Goal: Information Seeking & Learning: Check status

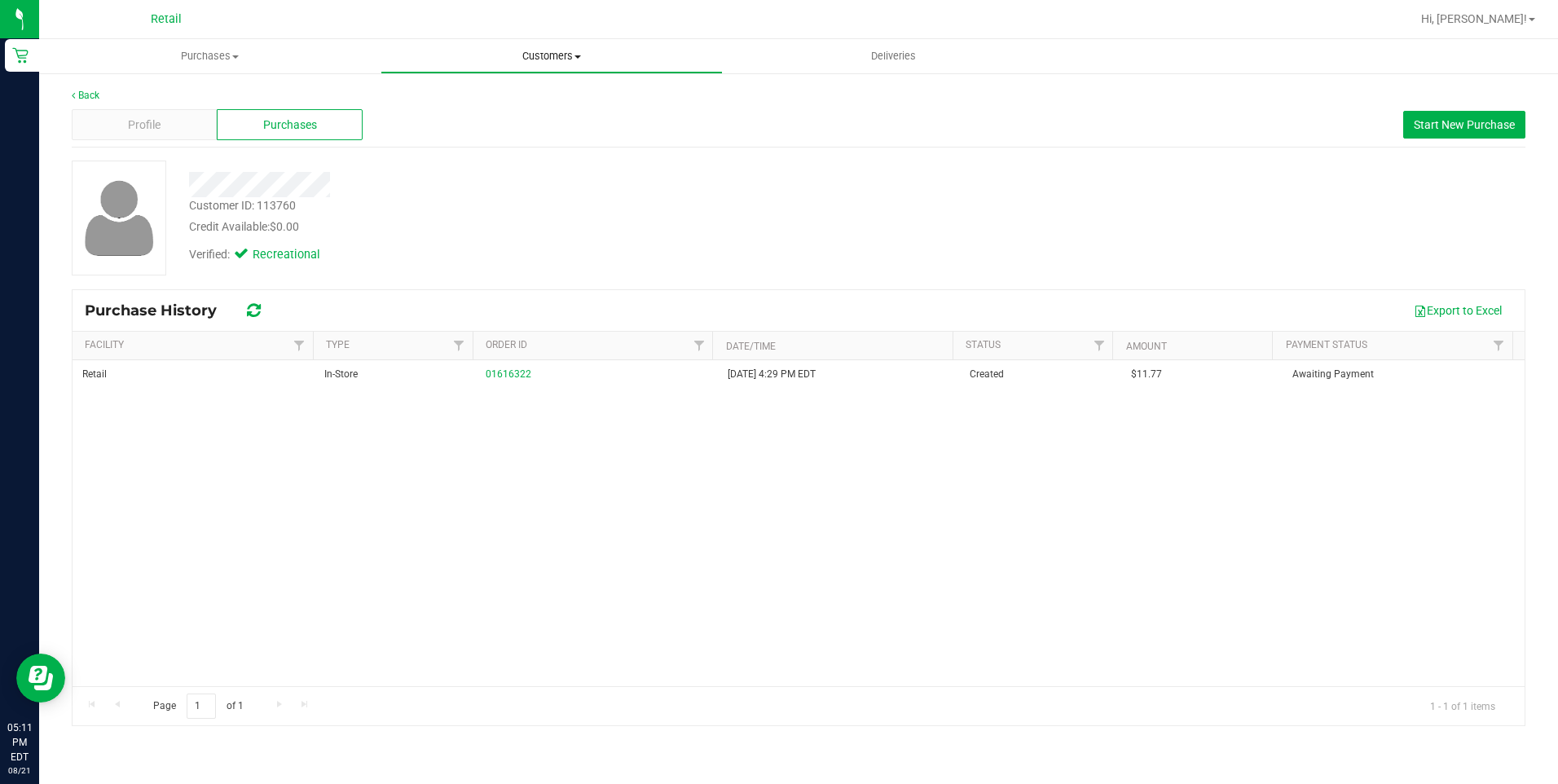
click at [546, 58] on span "Customers" at bounding box center [550, 56] width 340 height 15
click at [413, 94] on span "All customers" at bounding box center [440, 98] width 118 height 14
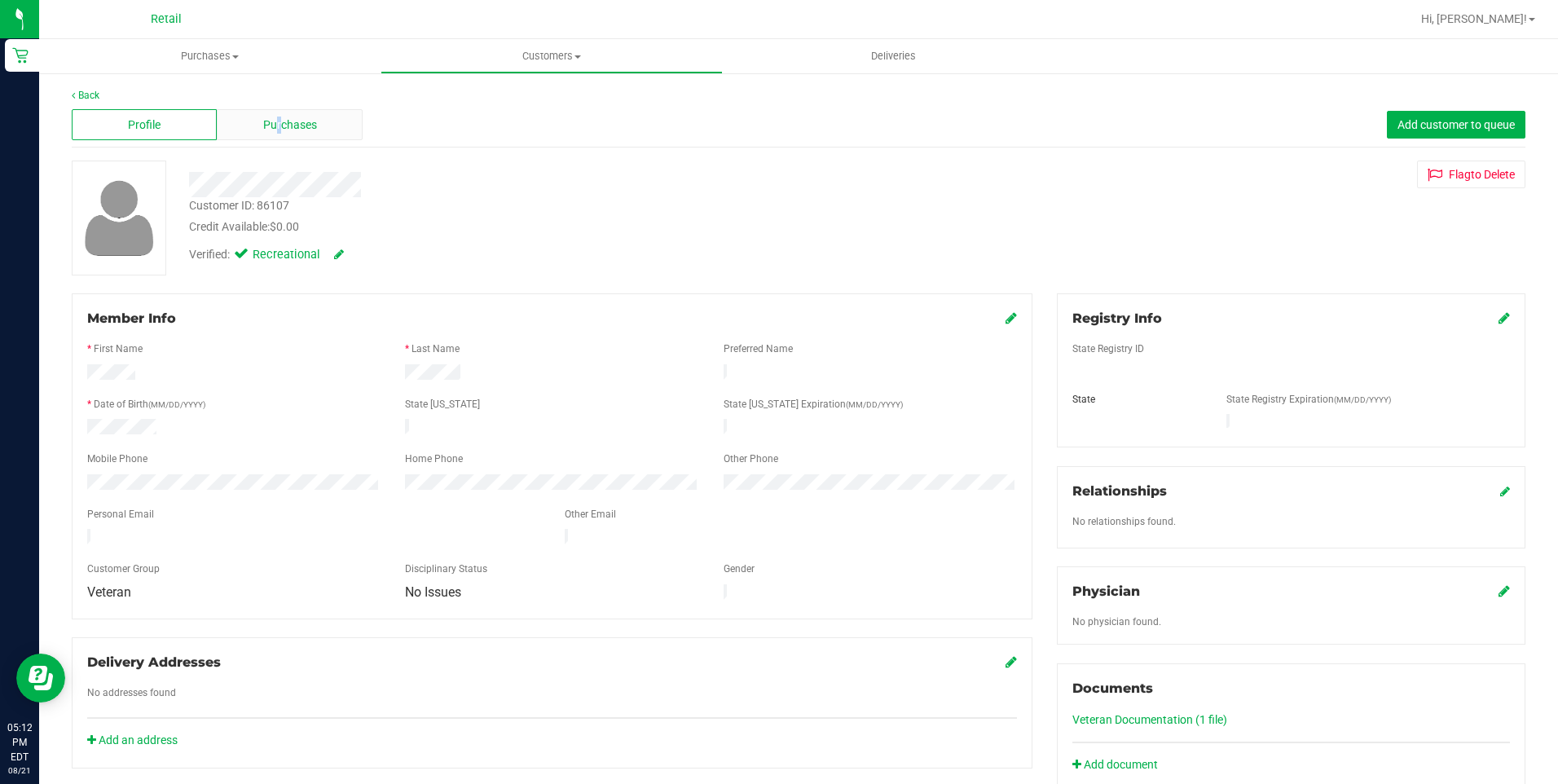
click at [278, 129] on span "Purchases" at bounding box center [290, 124] width 54 height 17
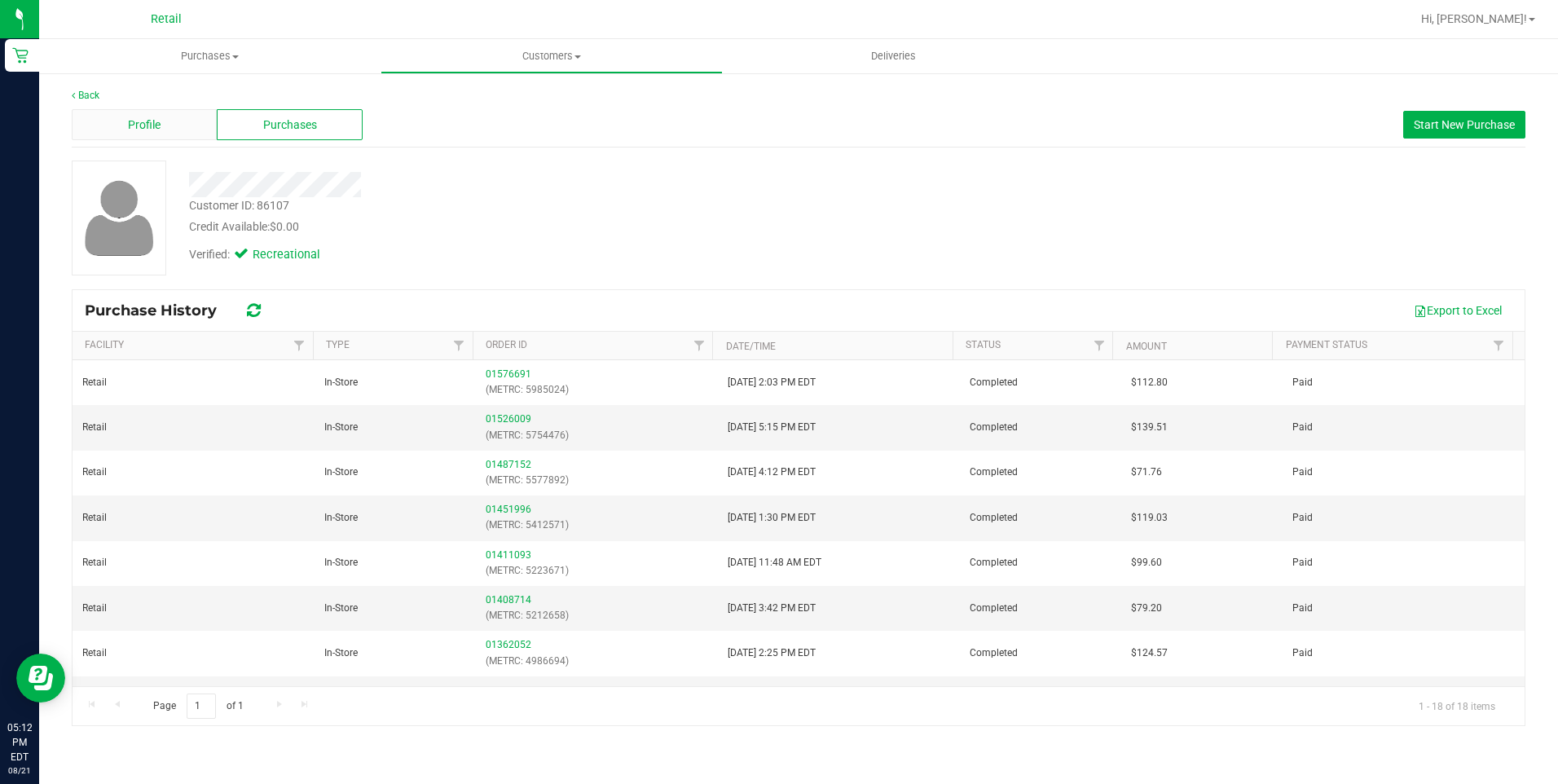
drag, startPoint x: 278, startPoint y: 129, endPoint x: 158, endPoint y: 120, distance: 120.3
click at [158, 120] on span "Profile" at bounding box center [144, 124] width 32 height 17
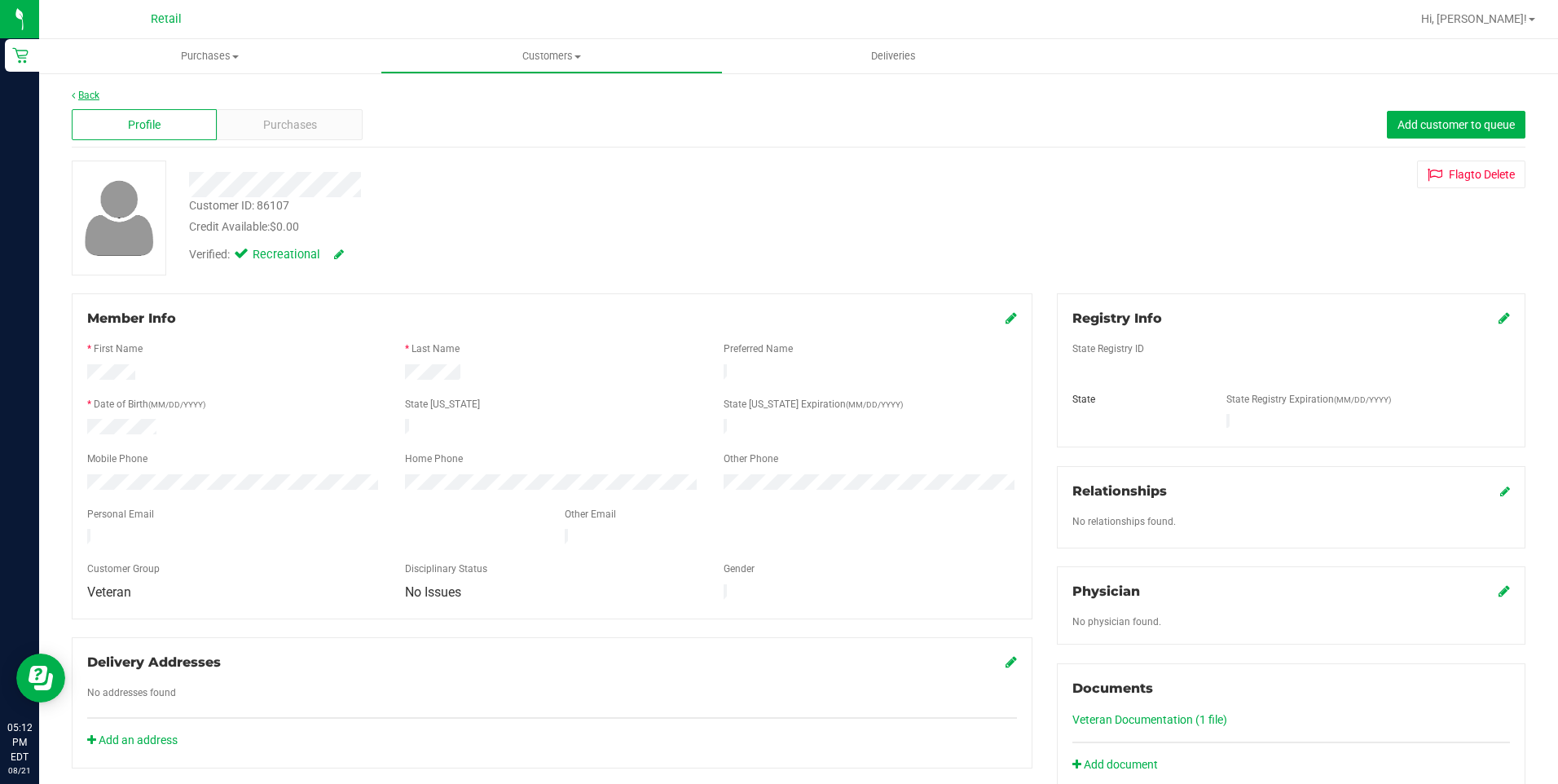
click at [83, 91] on link "Back" at bounding box center [85, 96] width 27 height 12
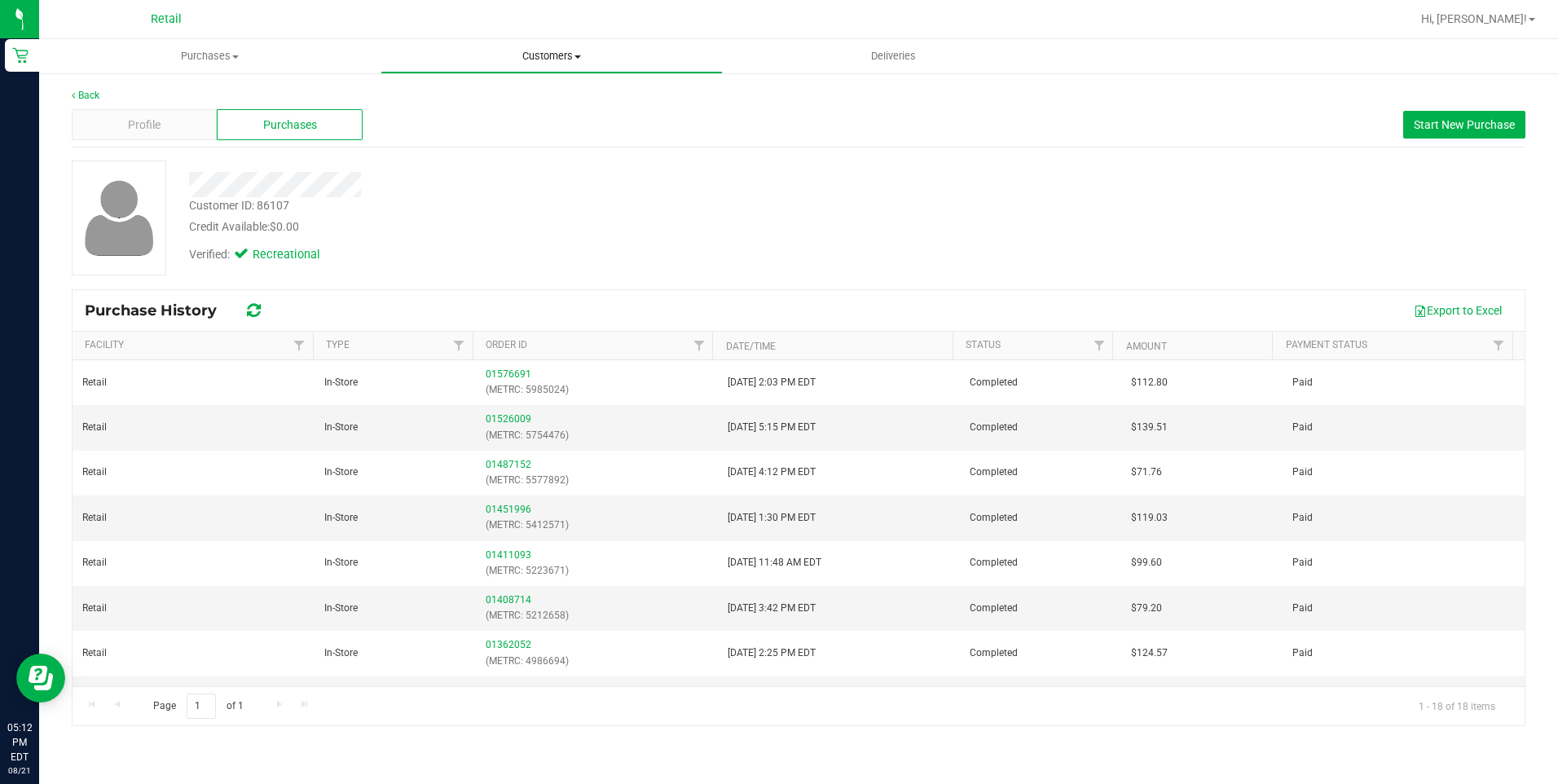
click at [540, 46] on uib-tab-heading "Customers All customers Add a new customer All physicians" at bounding box center [550, 56] width 340 height 32
click at [516, 102] on li "All customers" at bounding box center [551, 99] width 342 height 20
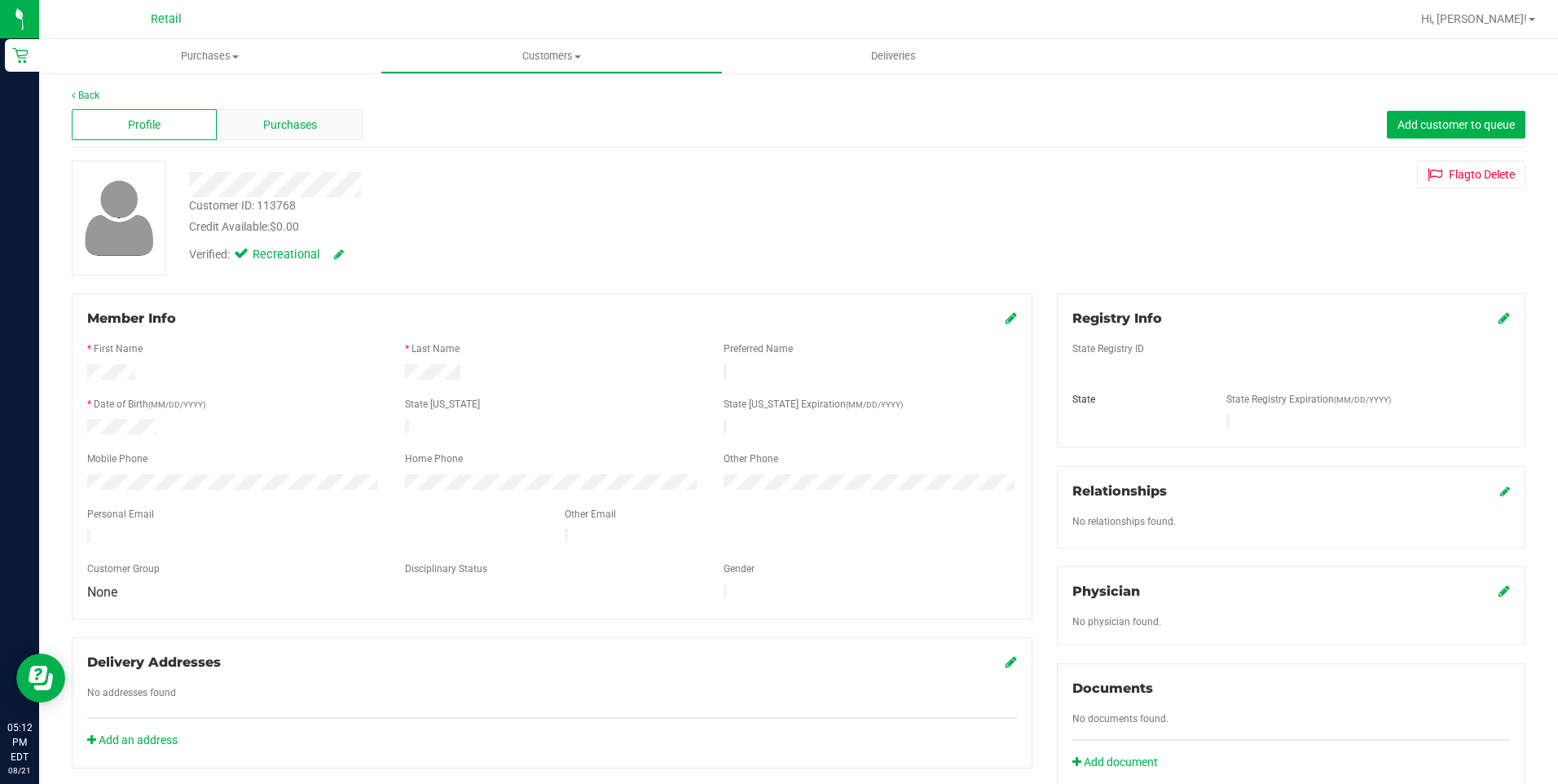
click at [328, 114] on div "Purchases" at bounding box center [289, 125] width 145 height 31
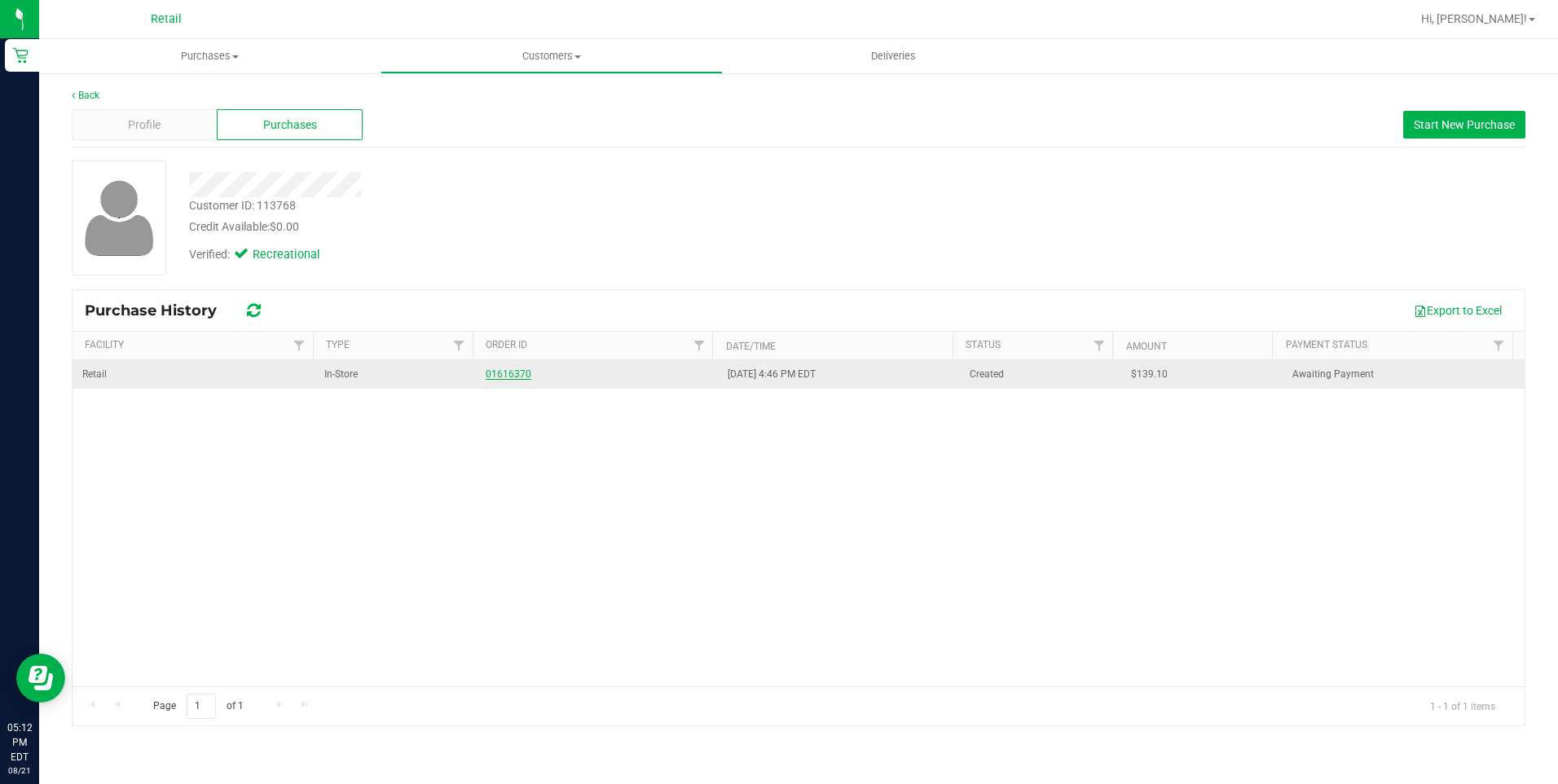
click at [504, 372] on link "01616370" at bounding box center [508, 374] width 46 height 12
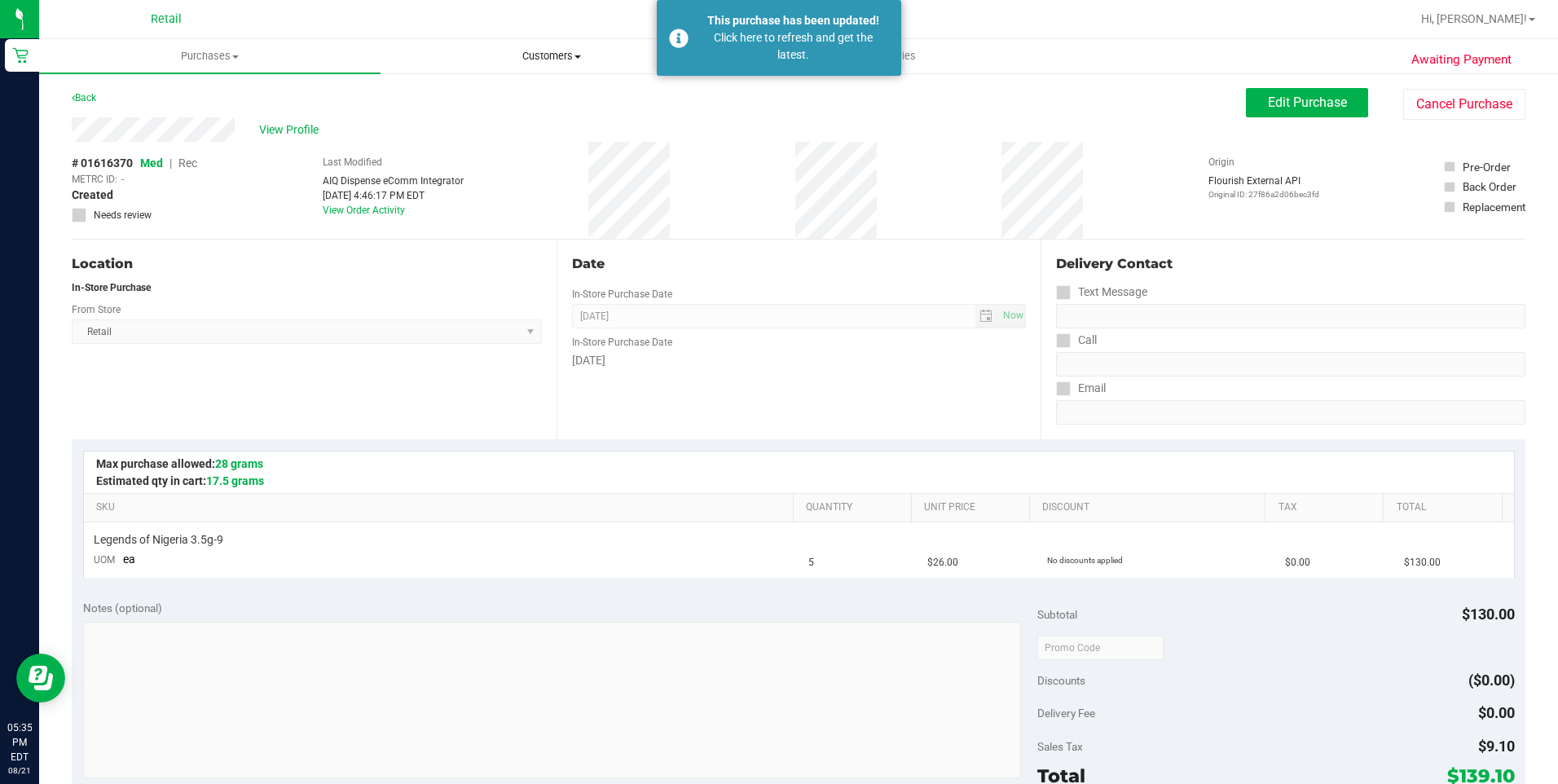
drag, startPoint x: 538, startPoint y: 46, endPoint x: 546, endPoint y: 62, distance: 17.9
click at [540, 46] on uib-tab-heading "Customers All customers Add a new customer All physicians" at bounding box center [550, 56] width 340 height 32
click at [458, 92] on span "All customers" at bounding box center [440, 98] width 118 height 14
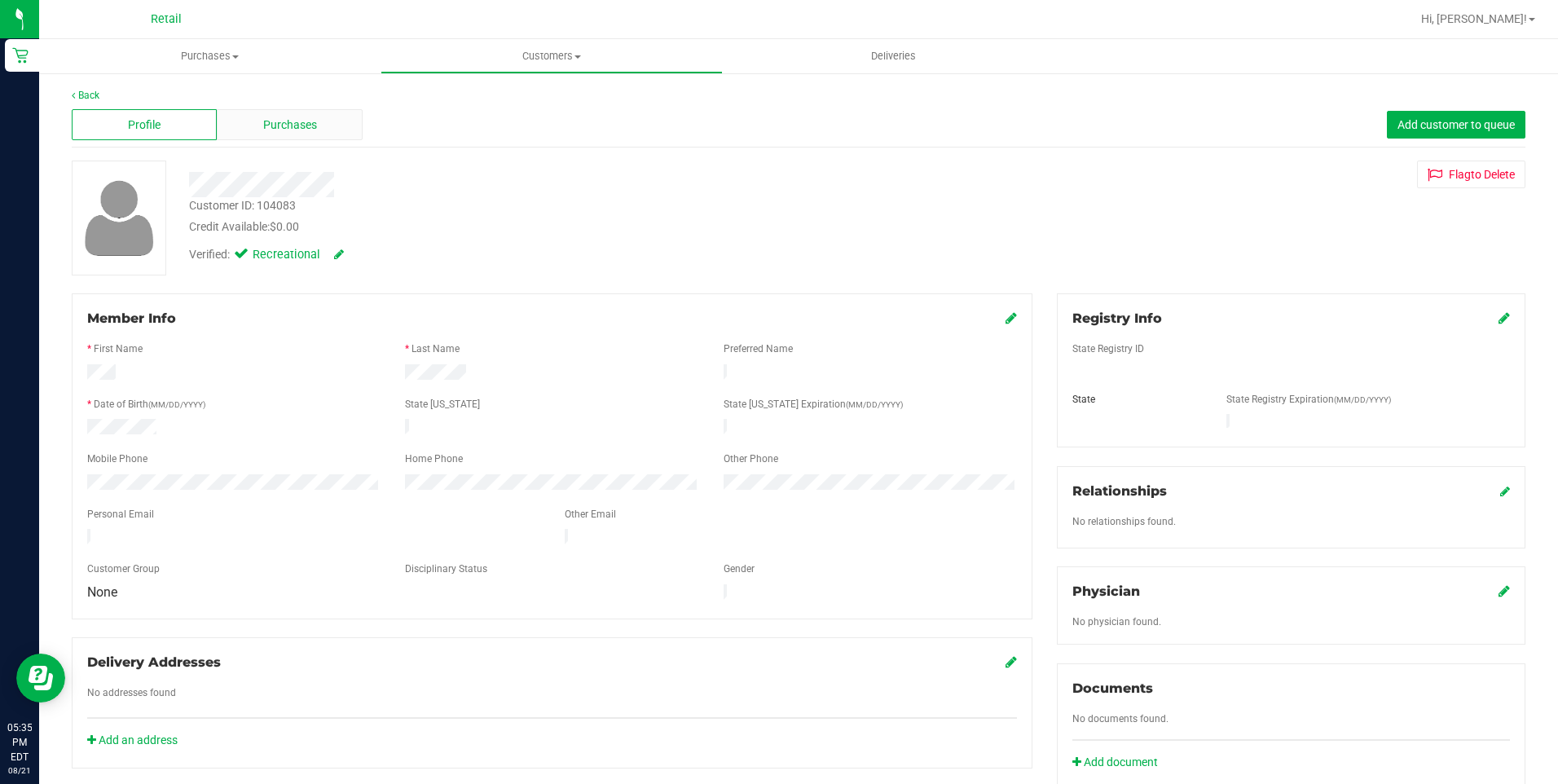
click at [298, 136] on div "Purchases" at bounding box center [289, 125] width 145 height 31
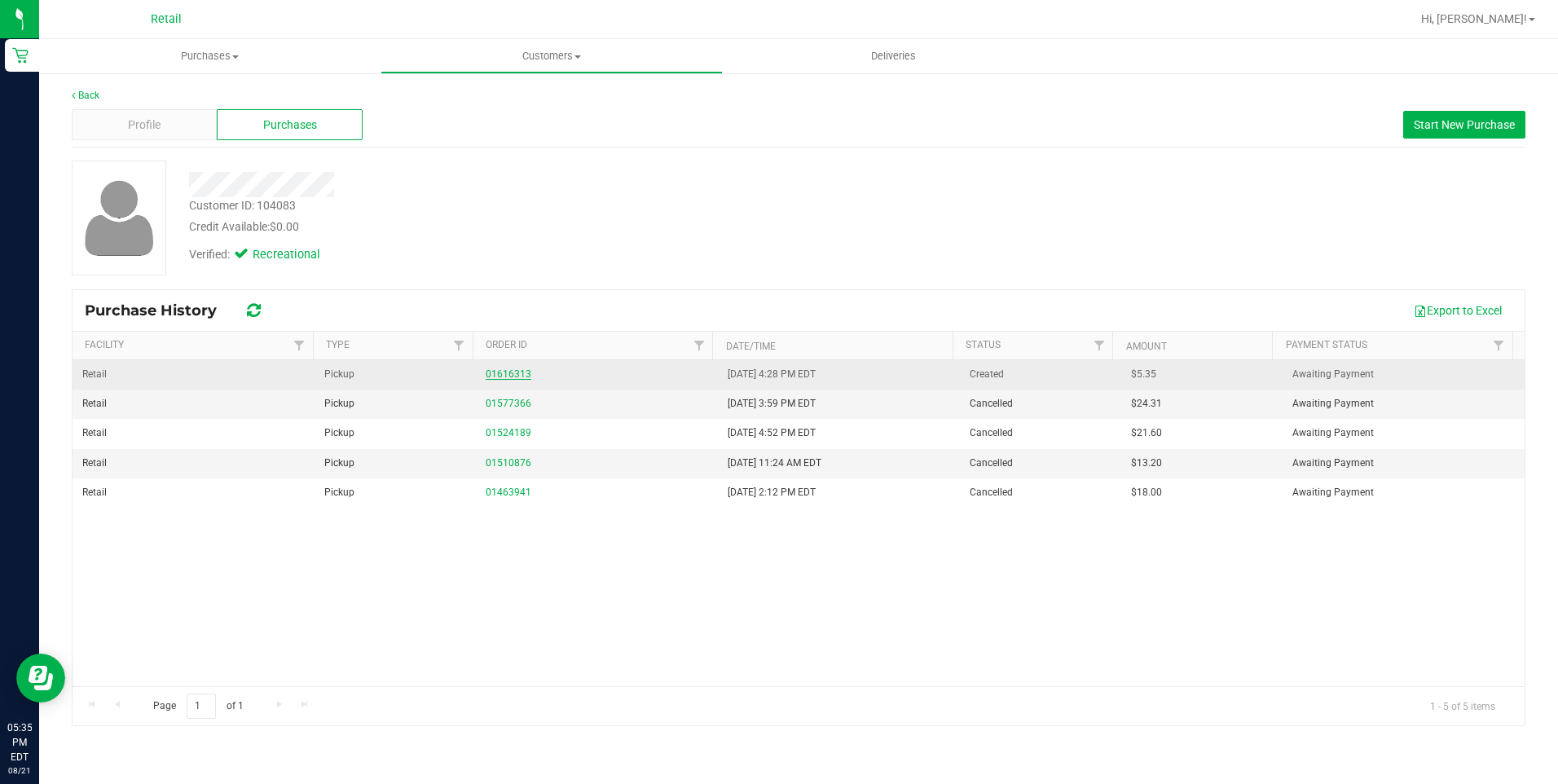
click at [512, 379] on link "01616313" at bounding box center [508, 374] width 46 height 12
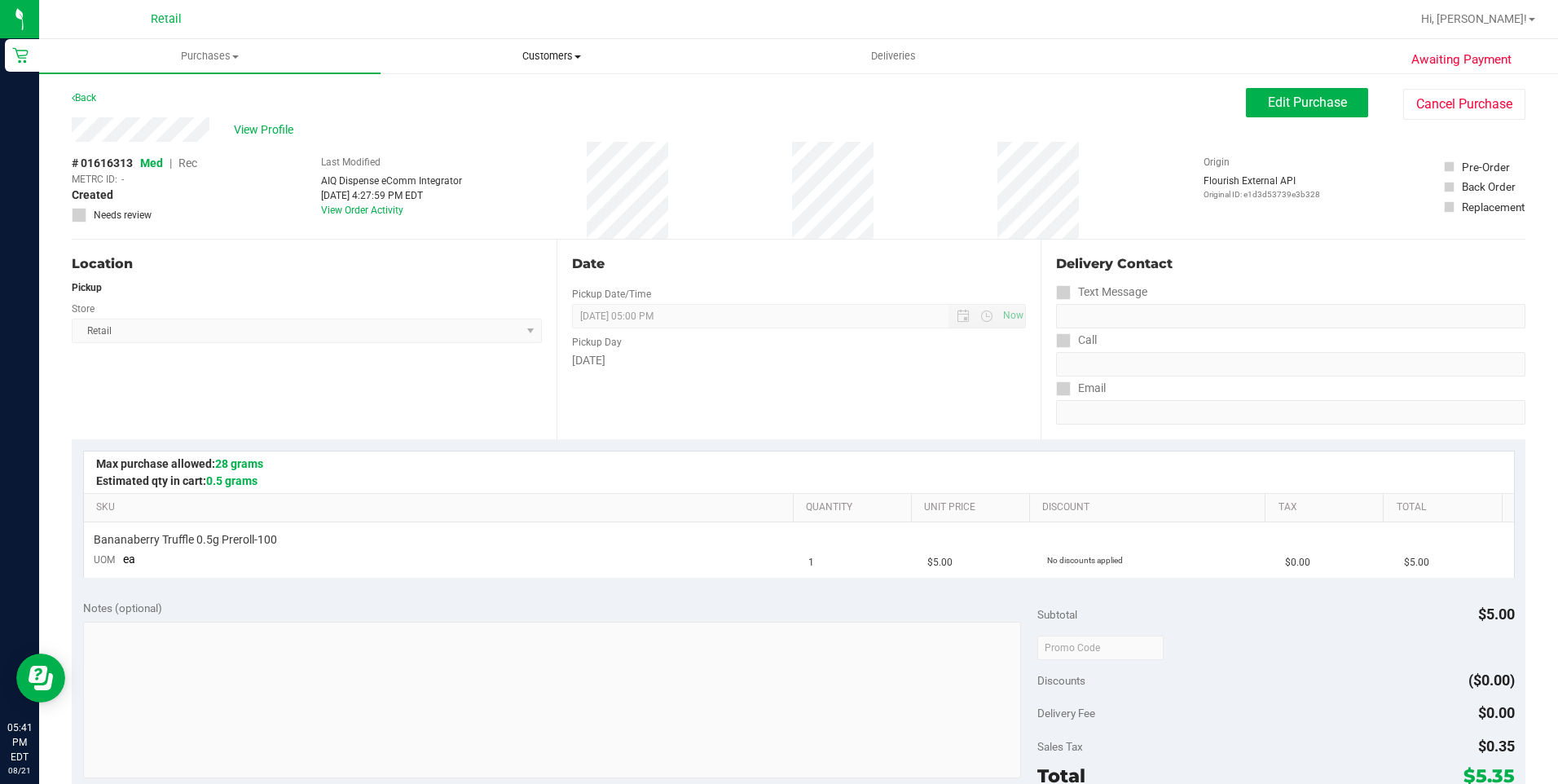
drag, startPoint x: 562, startPoint y: 42, endPoint x: 572, endPoint y: 54, distance: 15.6
click at [562, 42] on uib-tab-heading "Customers All customers Add a new customer All physicians" at bounding box center [550, 56] width 340 height 32
click at [527, 92] on li "All customers" at bounding box center [551, 99] width 342 height 20
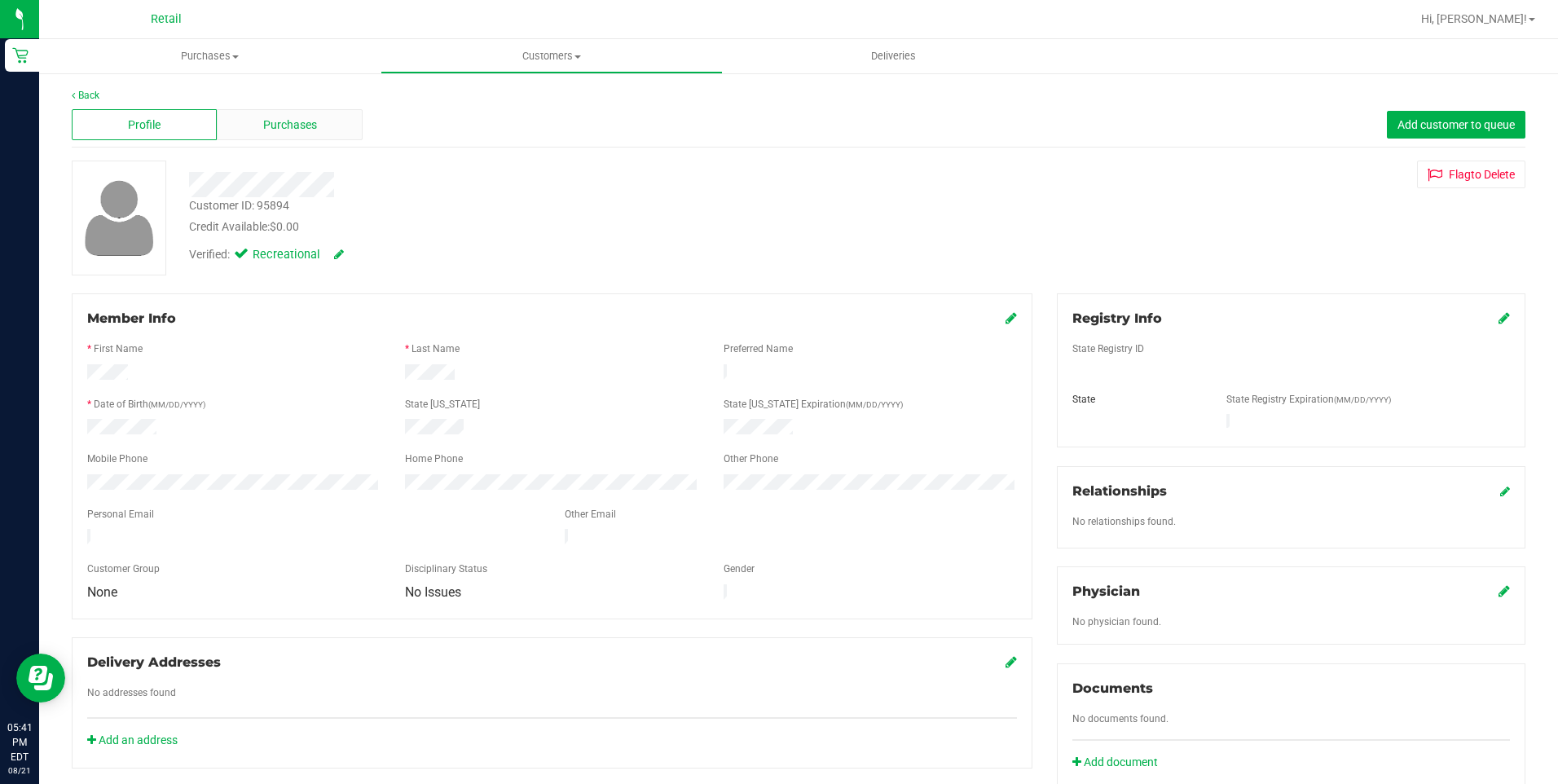
click at [269, 129] on span "Purchases" at bounding box center [290, 124] width 54 height 17
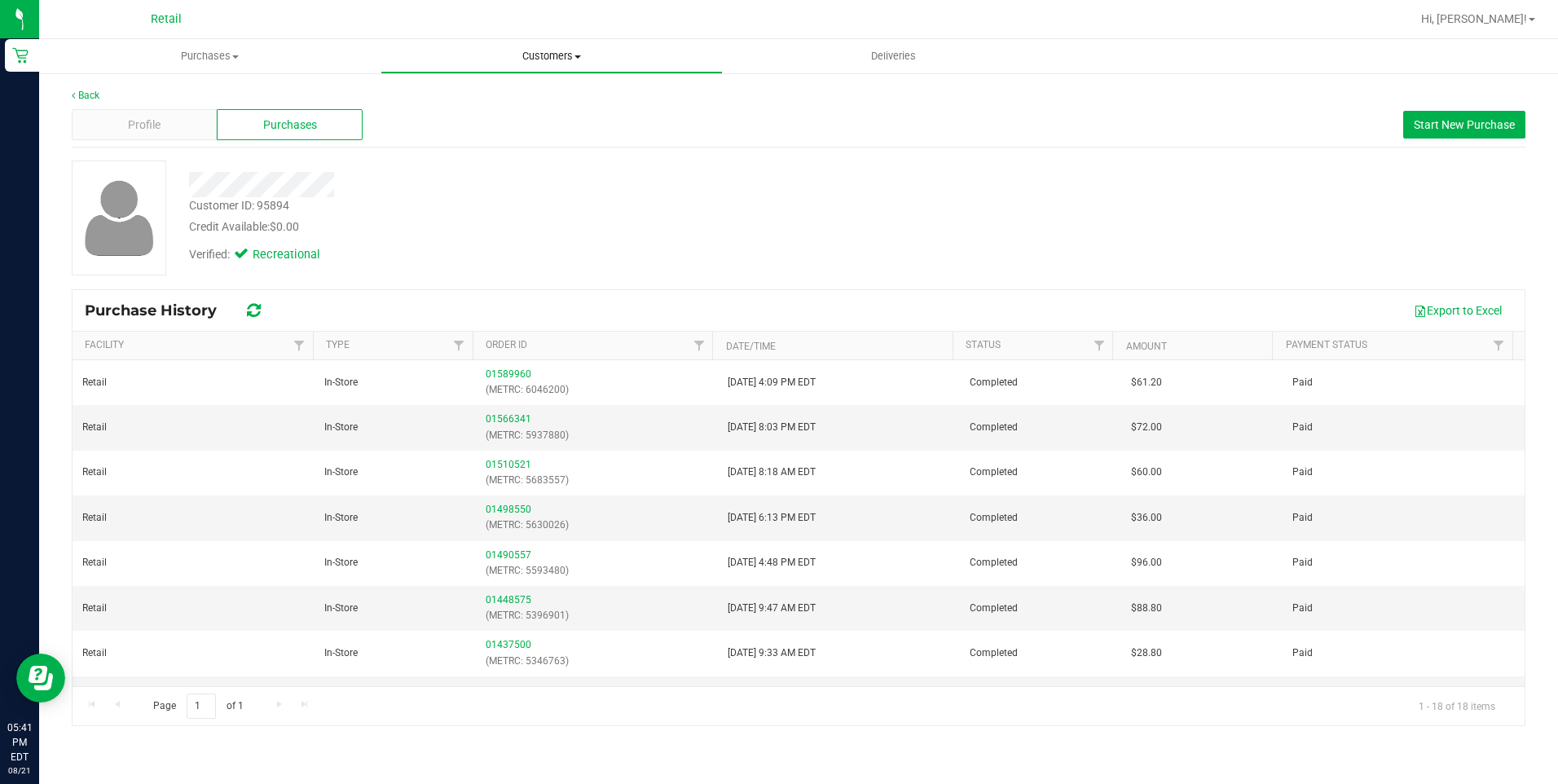
click at [516, 52] on span "Customers" at bounding box center [550, 56] width 340 height 15
click at [494, 99] on span "All customers" at bounding box center [440, 98] width 118 height 14
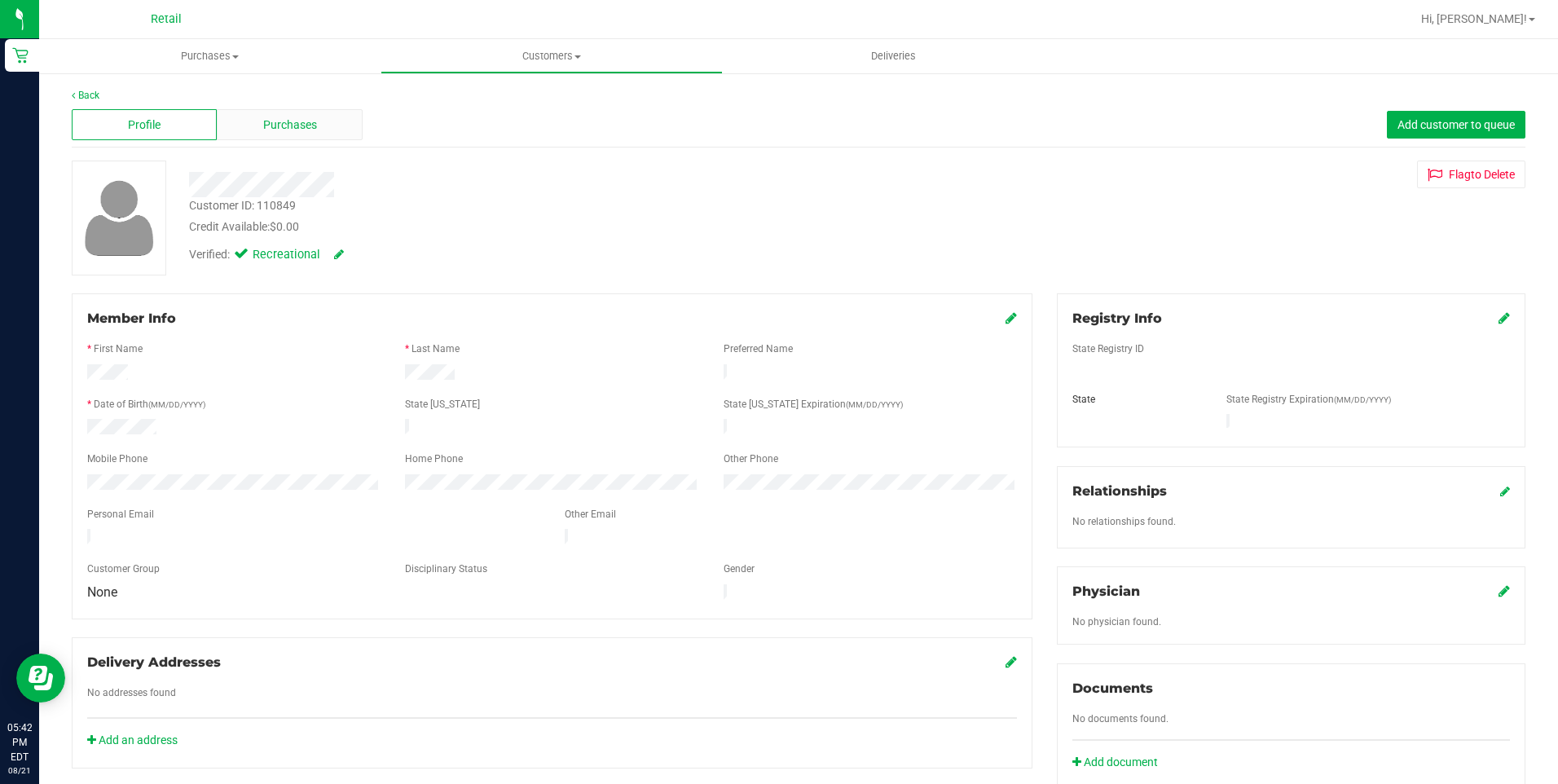
click at [284, 126] on span "Purchases" at bounding box center [290, 124] width 54 height 17
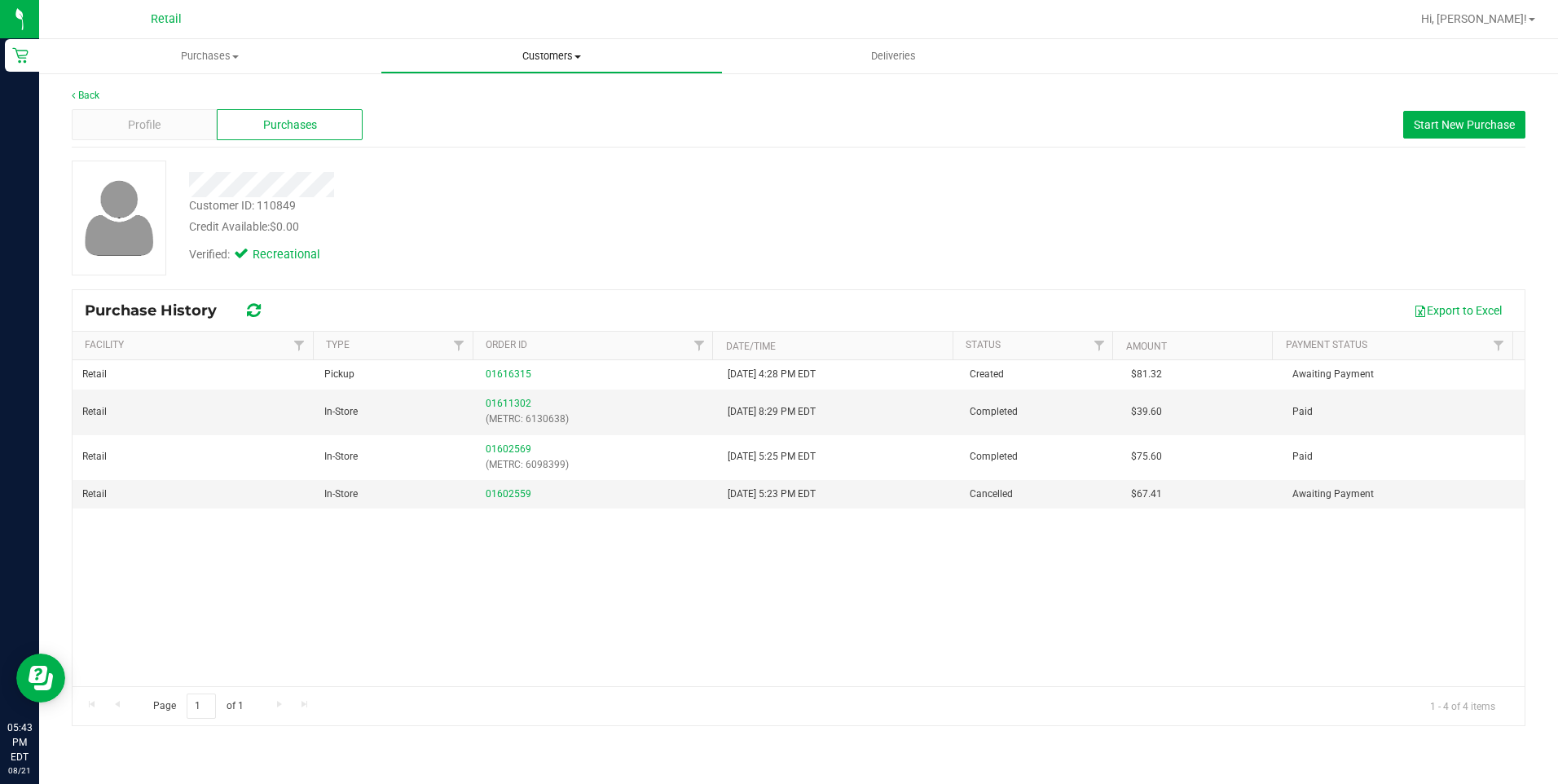
click at [552, 56] on span "Customers" at bounding box center [550, 56] width 340 height 15
click at [492, 93] on span "All customers" at bounding box center [440, 98] width 118 height 14
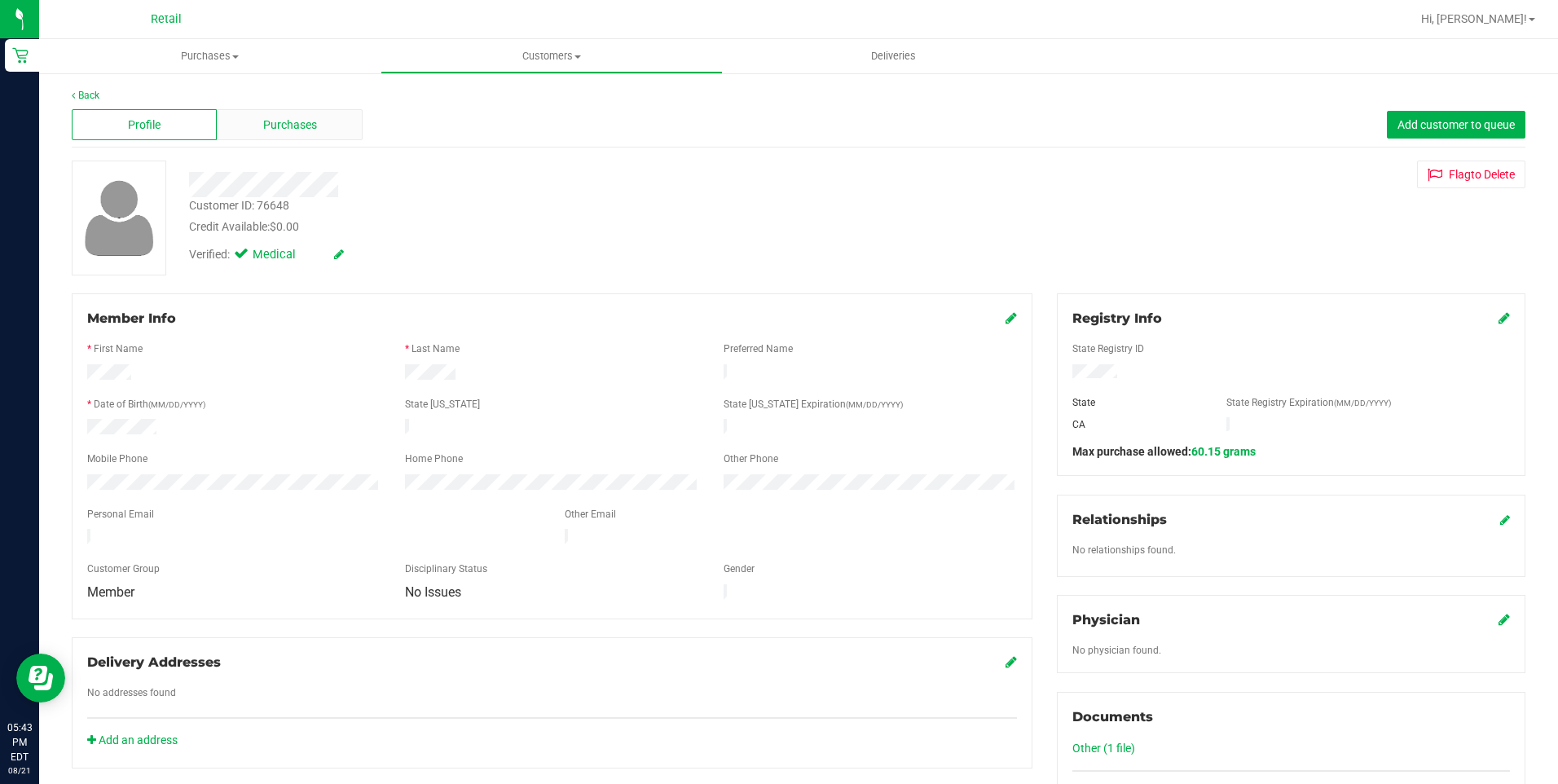
click at [275, 126] on span "Purchases" at bounding box center [290, 124] width 54 height 17
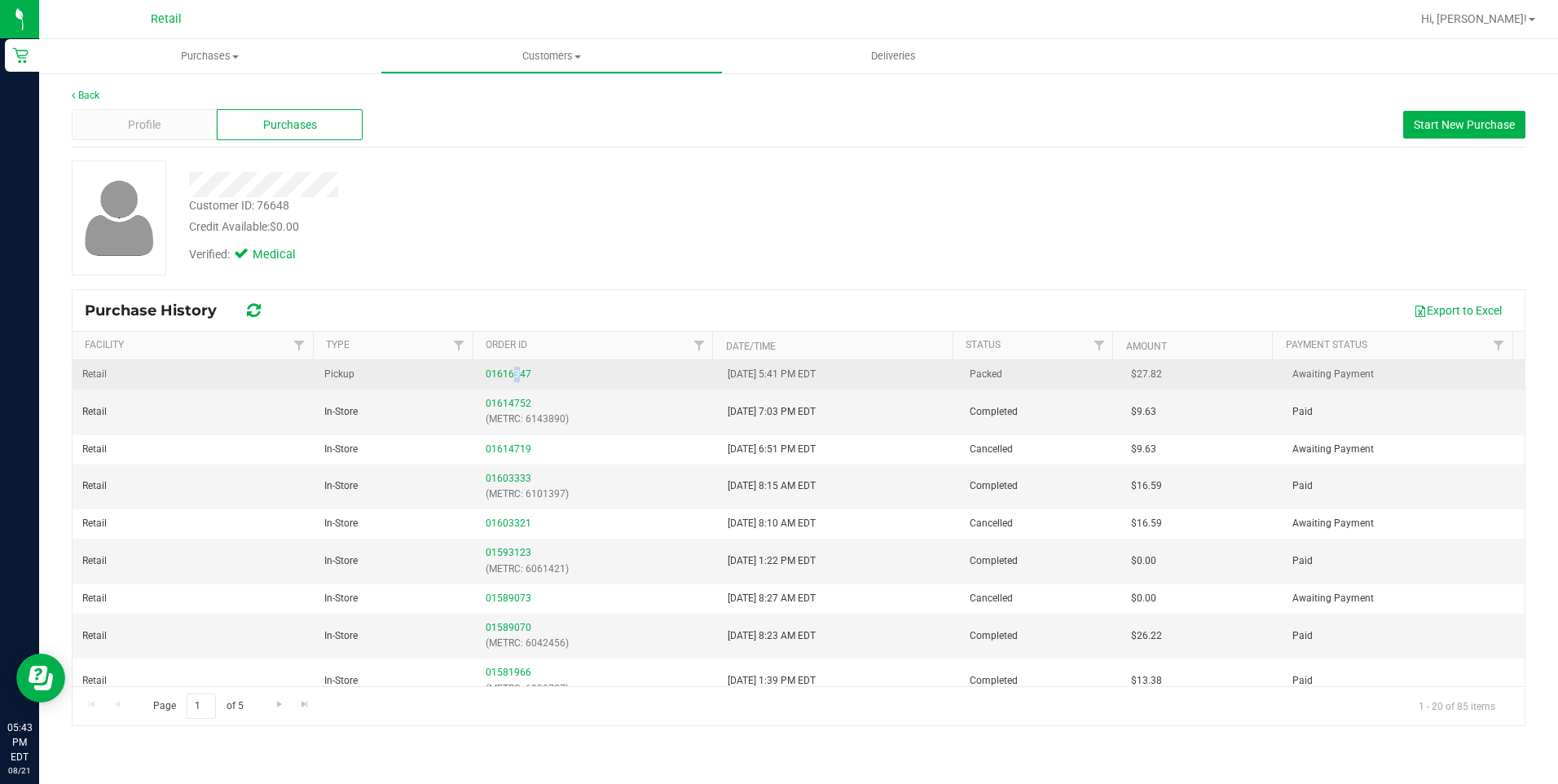
click at [512, 387] on td "01616347" at bounding box center [596, 375] width 242 height 29
drag, startPoint x: 512, startPoint y: 387, endPoint x: 503, endPoint y: 376, distance: 14.2
click at [503, 376] on link "01616347" at bounding box center [508, 374] width 46 height 12
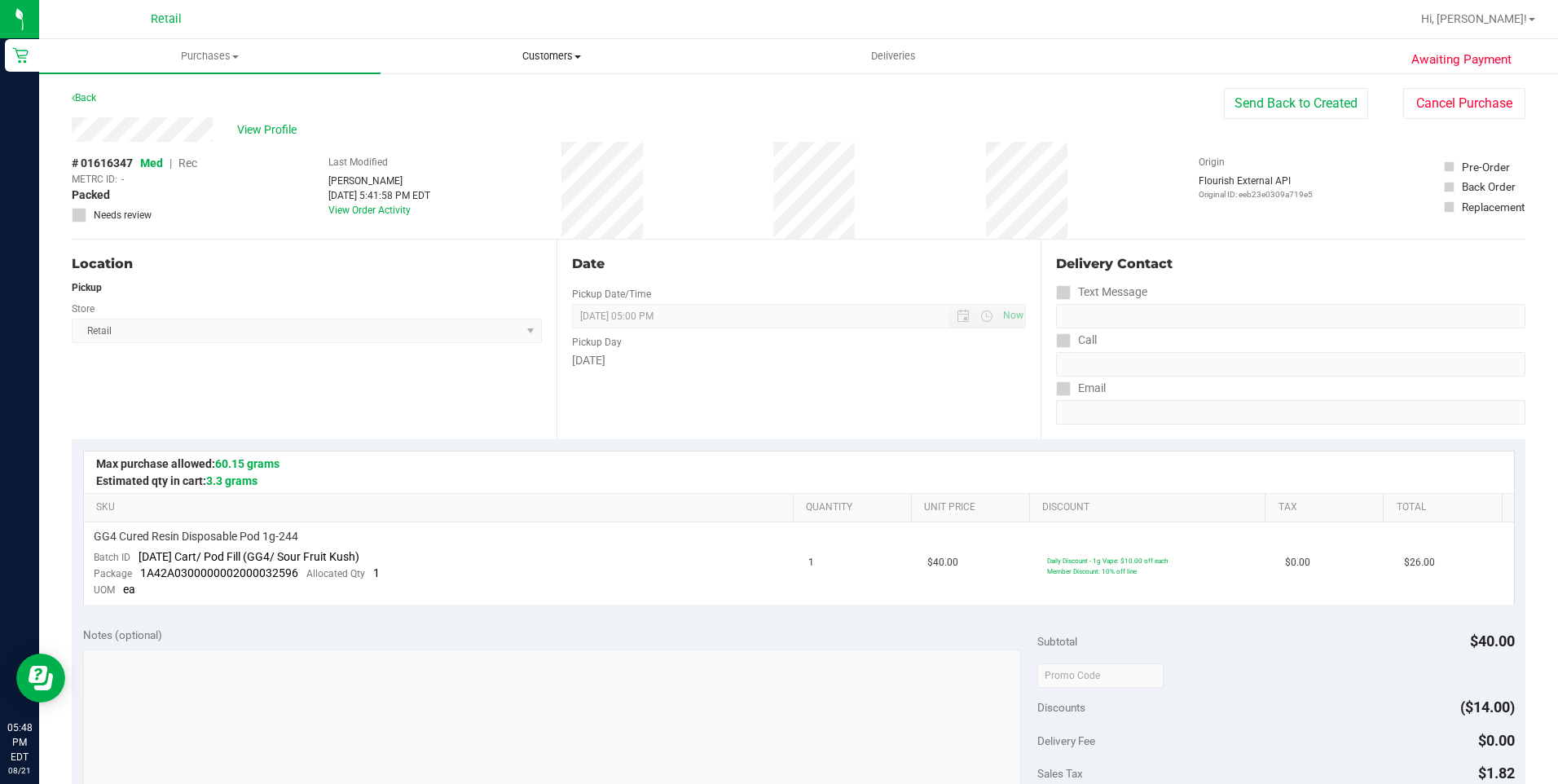
click at [558, 52] on span "Customers" at bounding box center [550, 56] width 340 height 15
click at [486, 96] on span "All customers" at bounding box center [440, 98] width 118 height 14
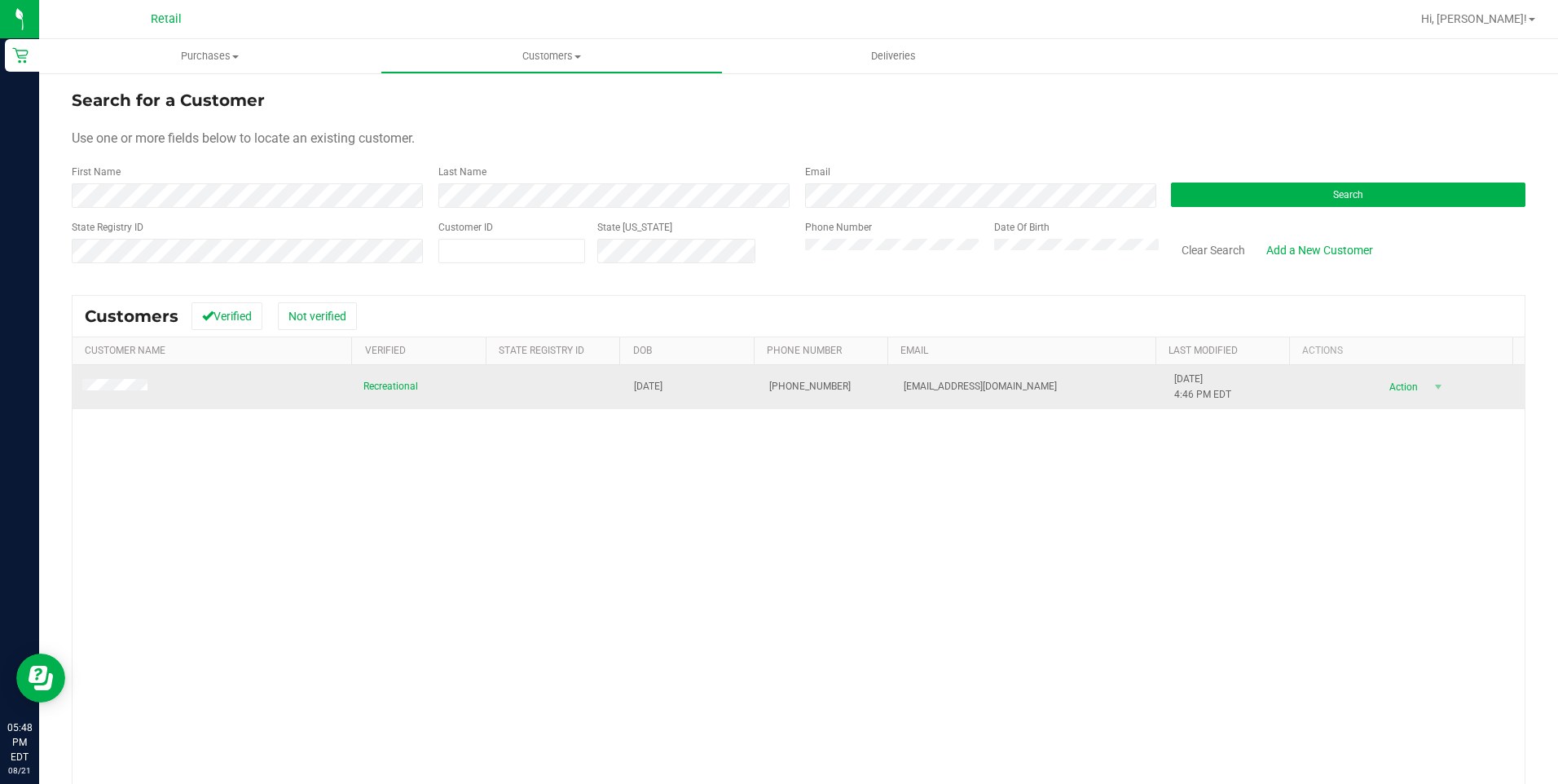
click at [113, 392] on span at bounding box center [118, 387] width 71 height 17
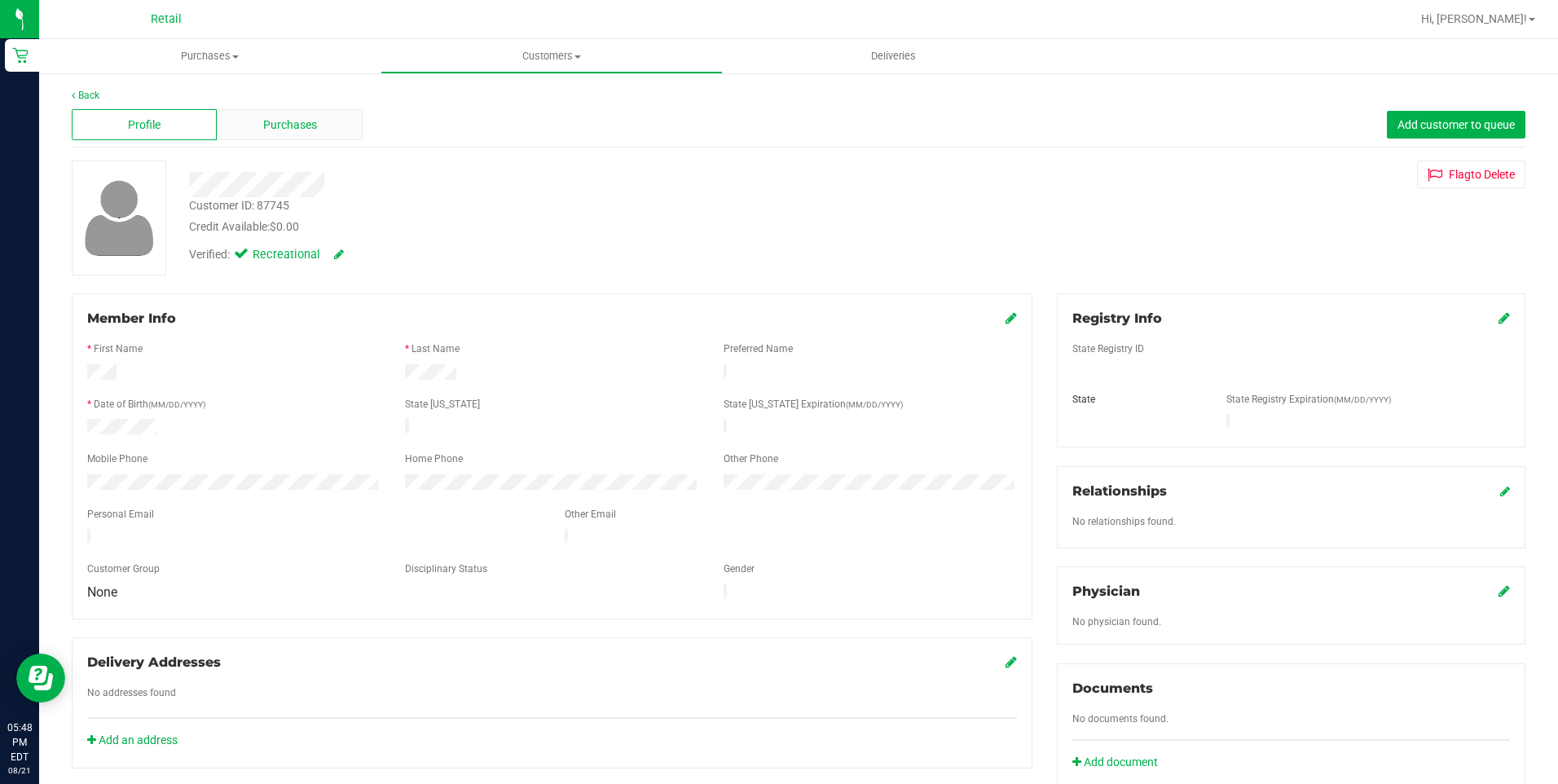
click at [246, 123] on div "Purchases" at bounding box center [289, 125] width 145 height 31
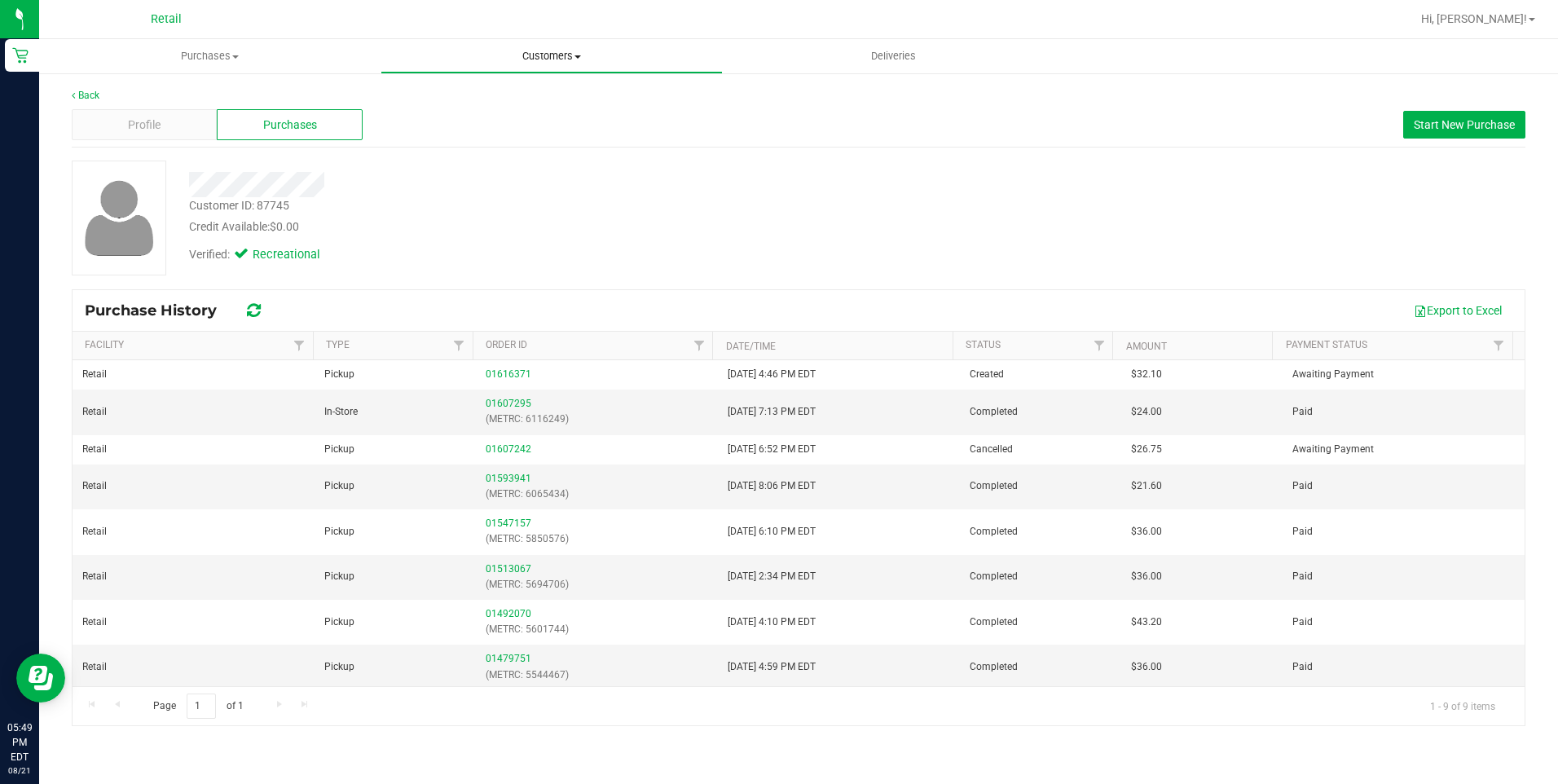
drag, startPoint x: 553, startPoint y: 56, endPoint x: 556, endPoint y: 65, distance: 9.5
click at [553, 56] on span "Customers" at bounding box center [550, 56] width 340 height 15
click at [525, 91] on li "All customers" at bounding box center [551, 99] width 342 height 20
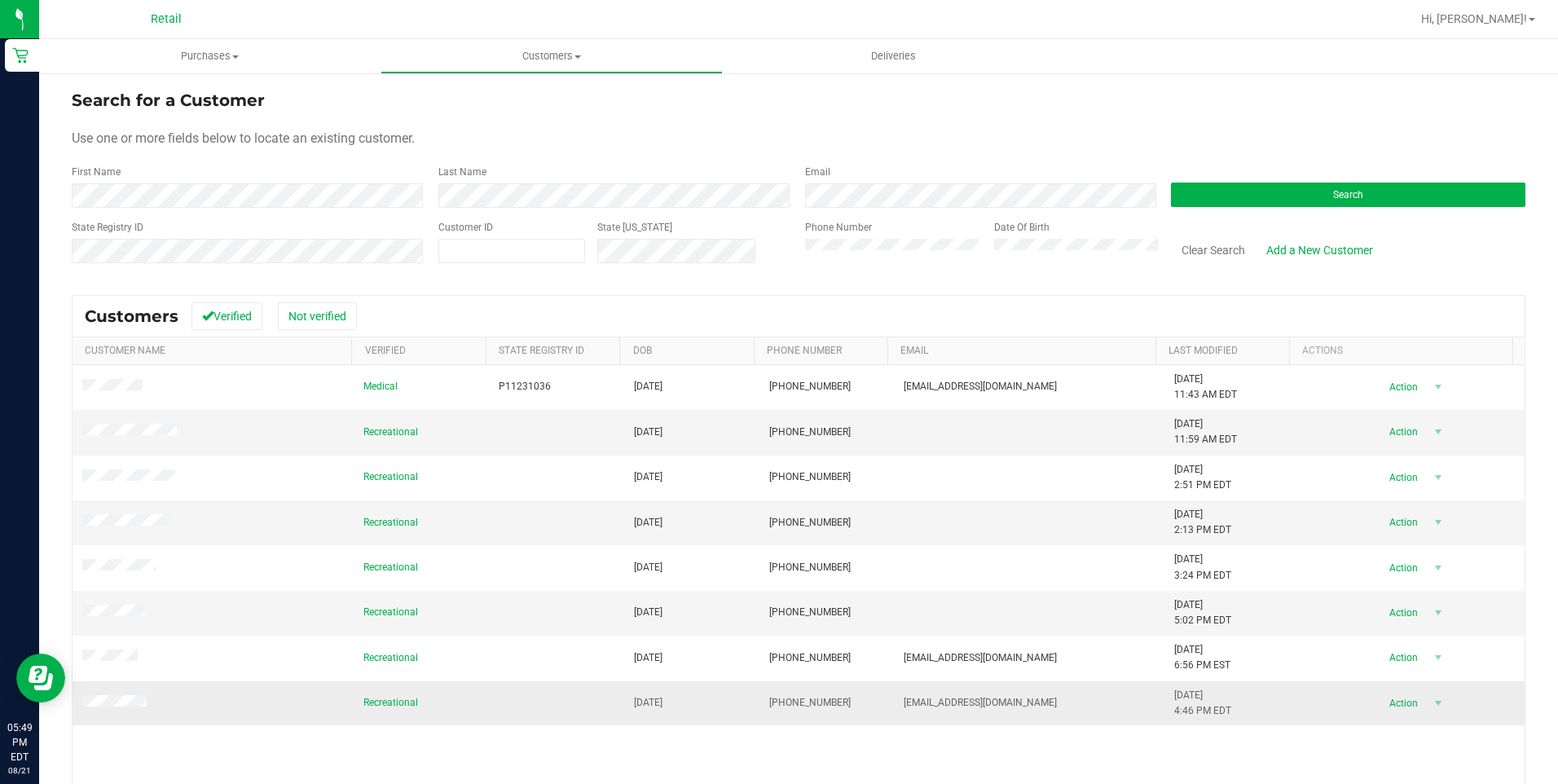
click at [116, 696] on span at bounding box center [117, 703] width 70 height 17
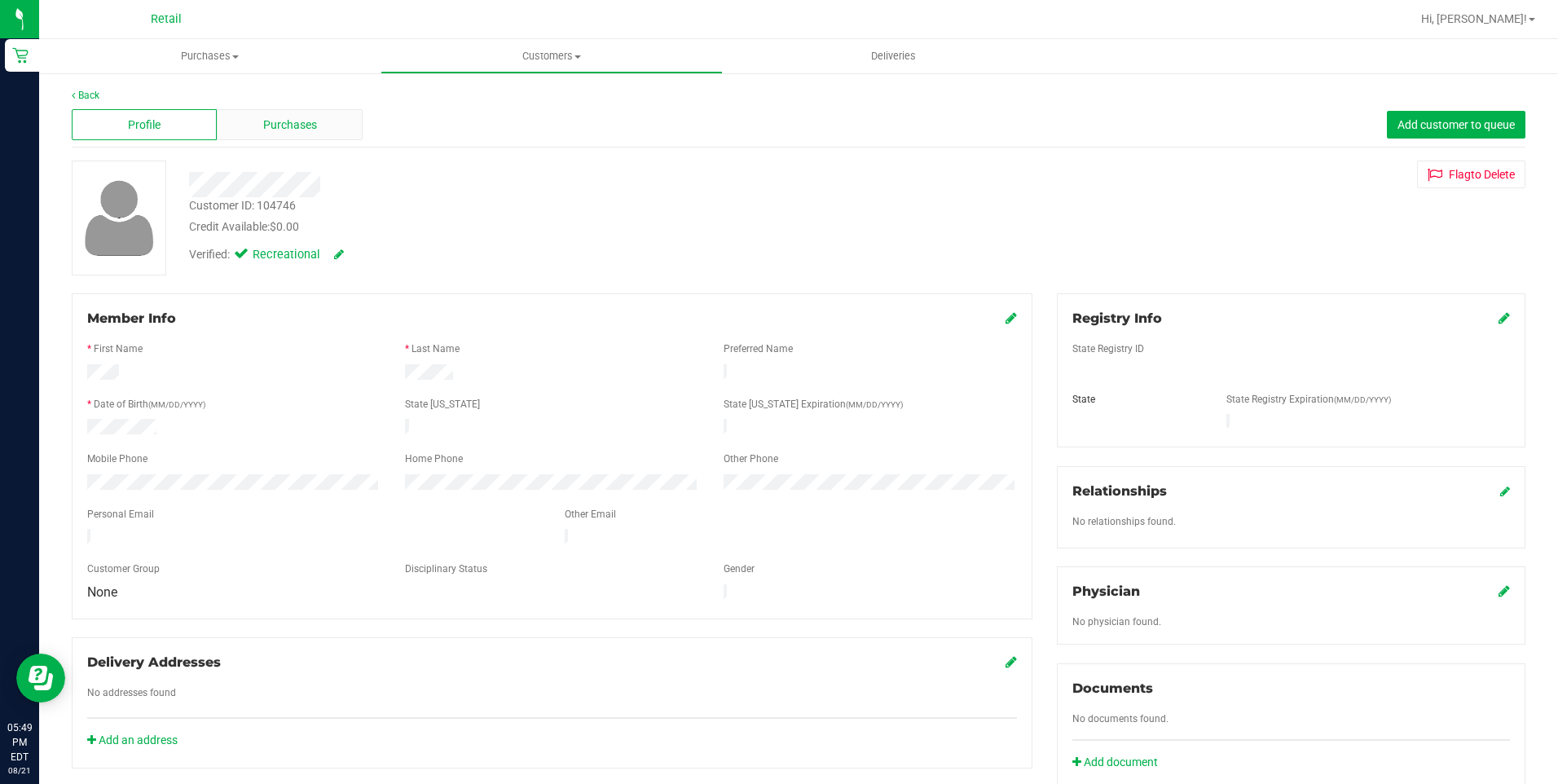
click at [291, 114] on div "Purchases" at bounding box center [289, 125] width 145 height 31
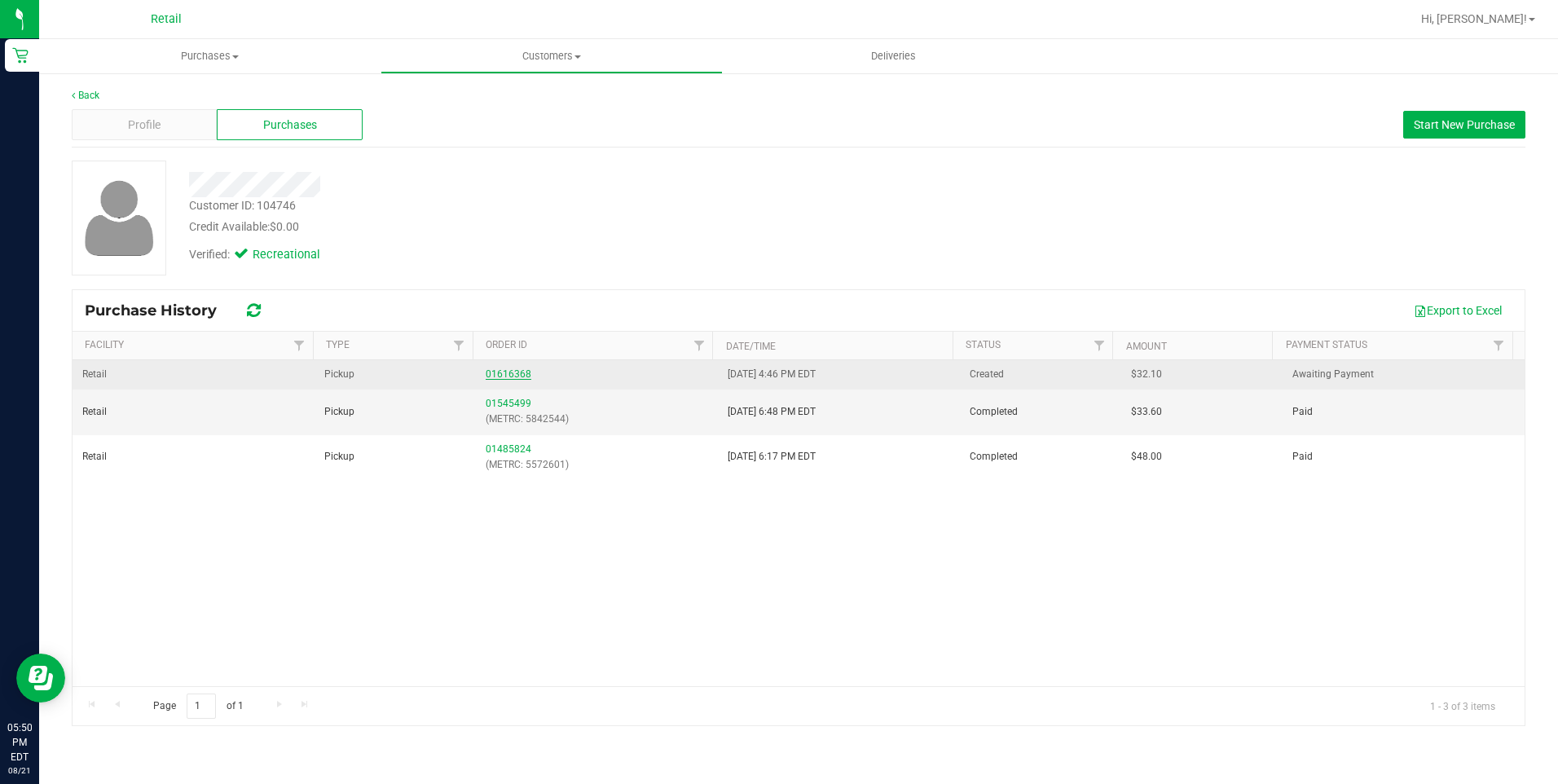
click at [515, 372] on link "01616368" at bounding box center [508, 374] width 46 height 12
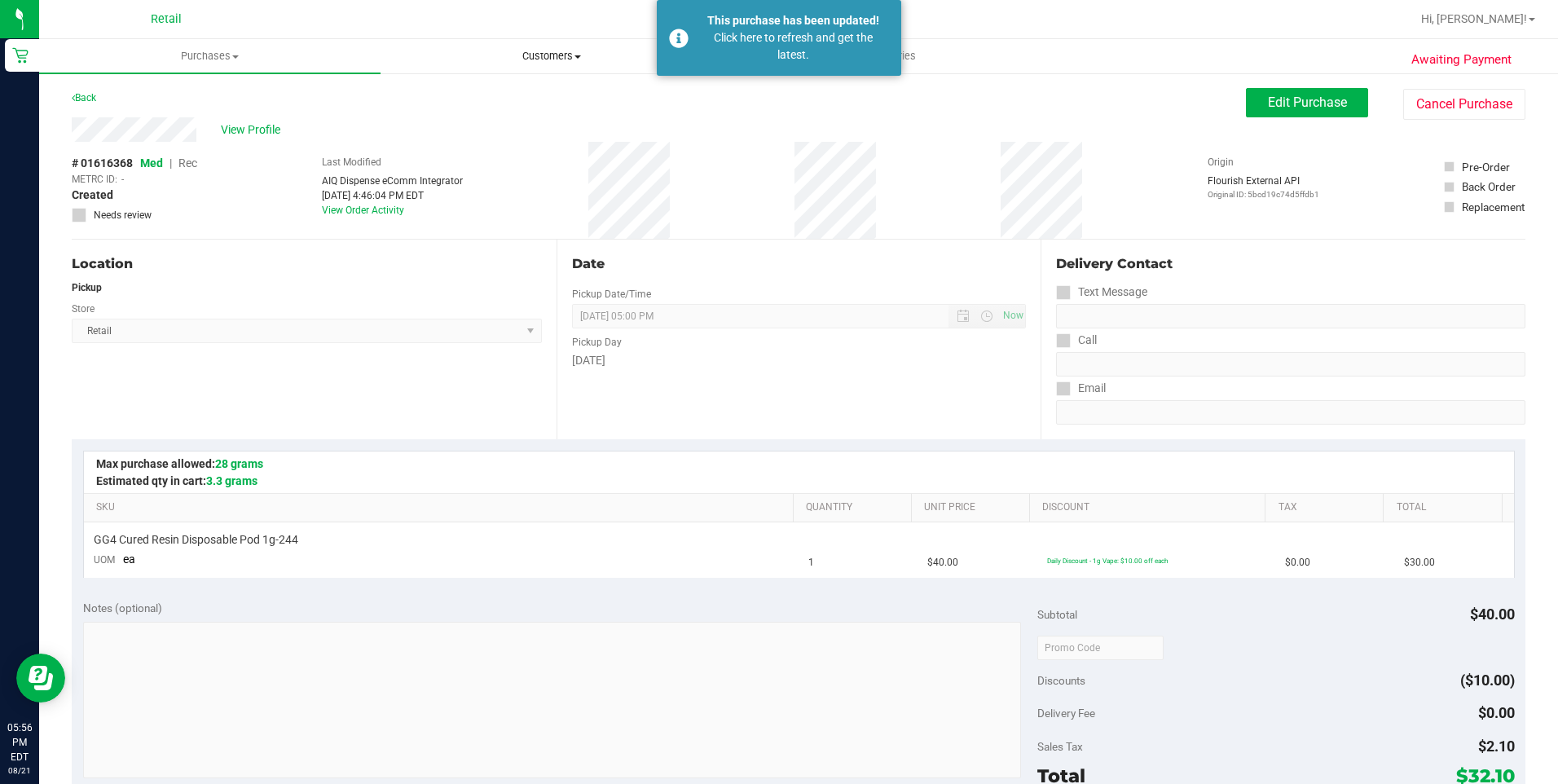
click at [536, 51] on span "Customers" at bounding box center [550, 56] width 340 height 15
click at [489, 93] on span "All customers" at bounding box center [440, 98] width 118 height 14
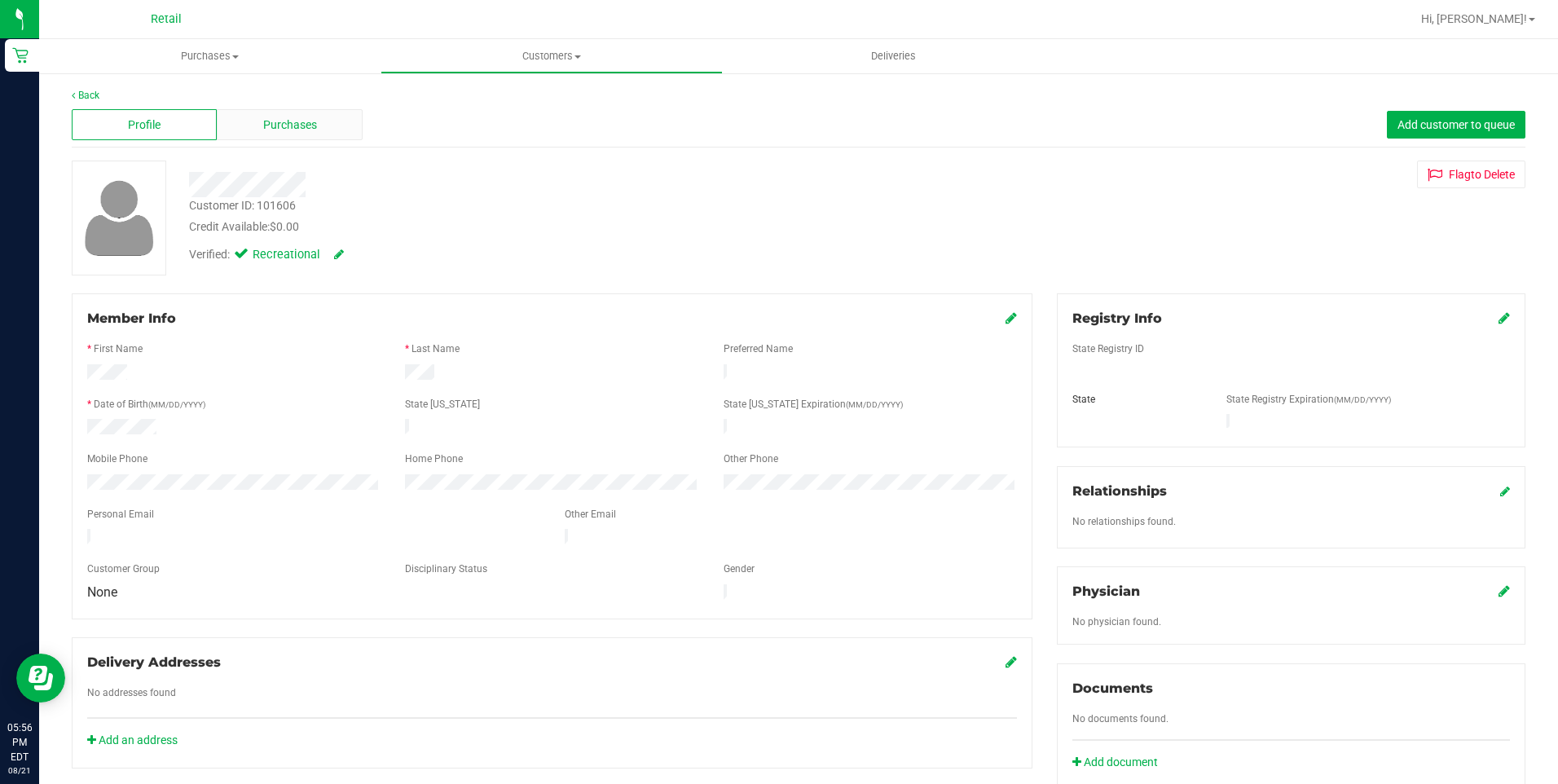
click at [299, 115] on div "Purchases" at bounding box center [289, 125] width 145 height 31
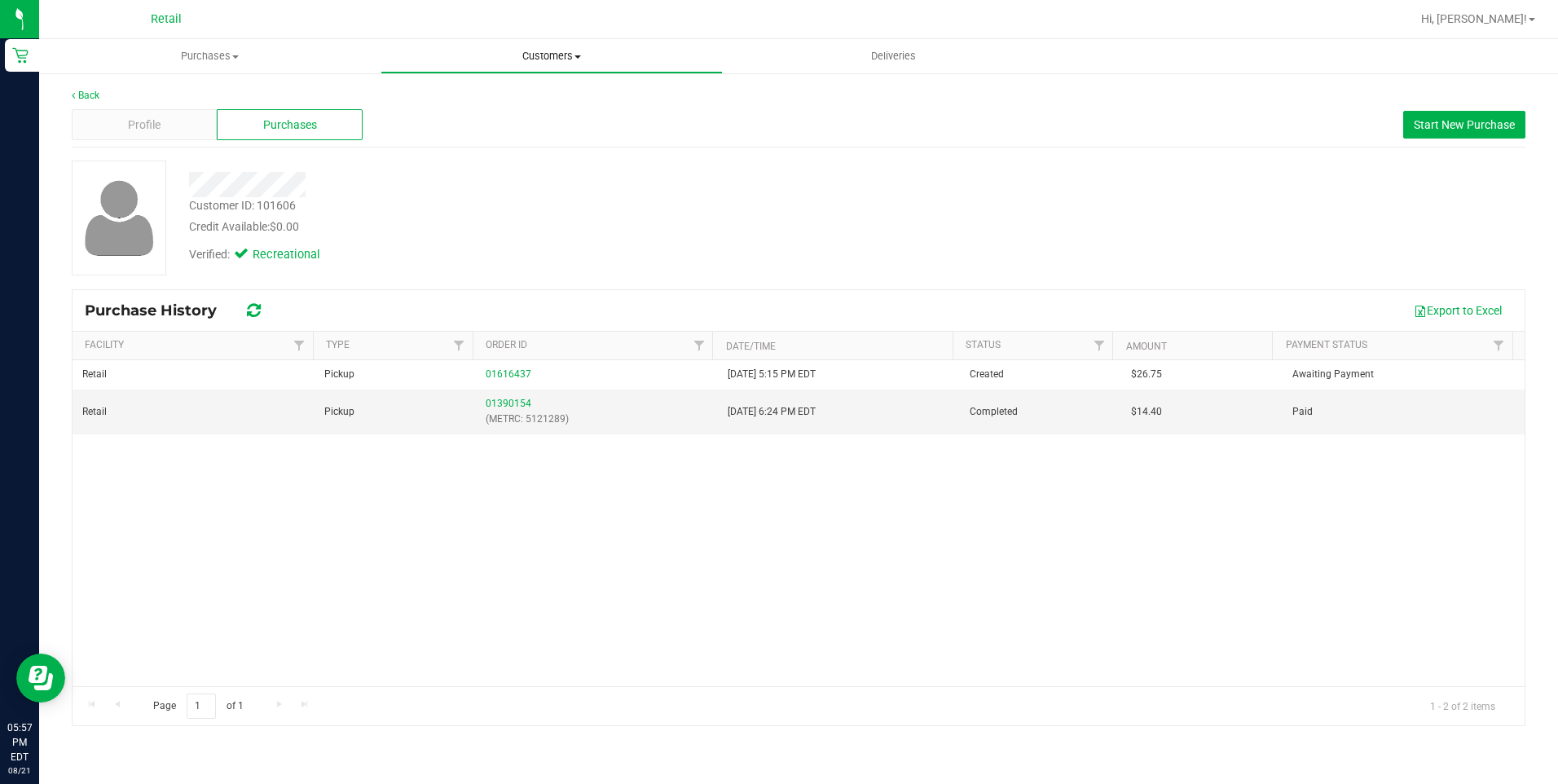
click at [563, 56] on span "Customers" at bounding box center [550, 56] width 340 height 15
click at [503, 87] on ul "All customers Add a new customer All physicians" at bounding box center [551, 118] width 342 height 88
click at [565, 60] on span "Customers" at bounding box center [551, 56] width 342 height 15
click at [453, 98] on span "All customers" at bounding box center [440, 98] width 118 height 14
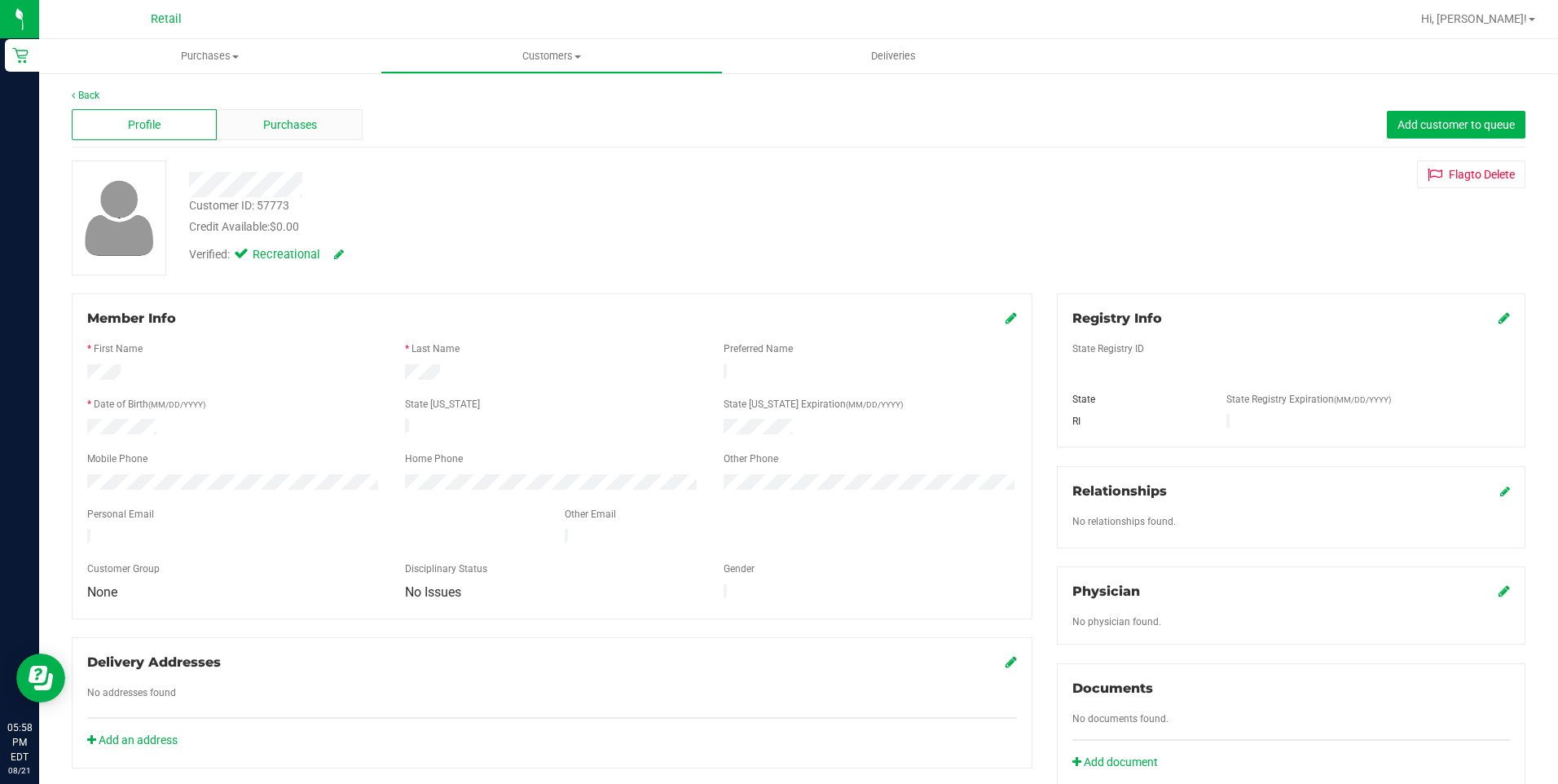
click at [303, 124] on span "Purchases" at bounding box center [290, 124] width 54 height 17
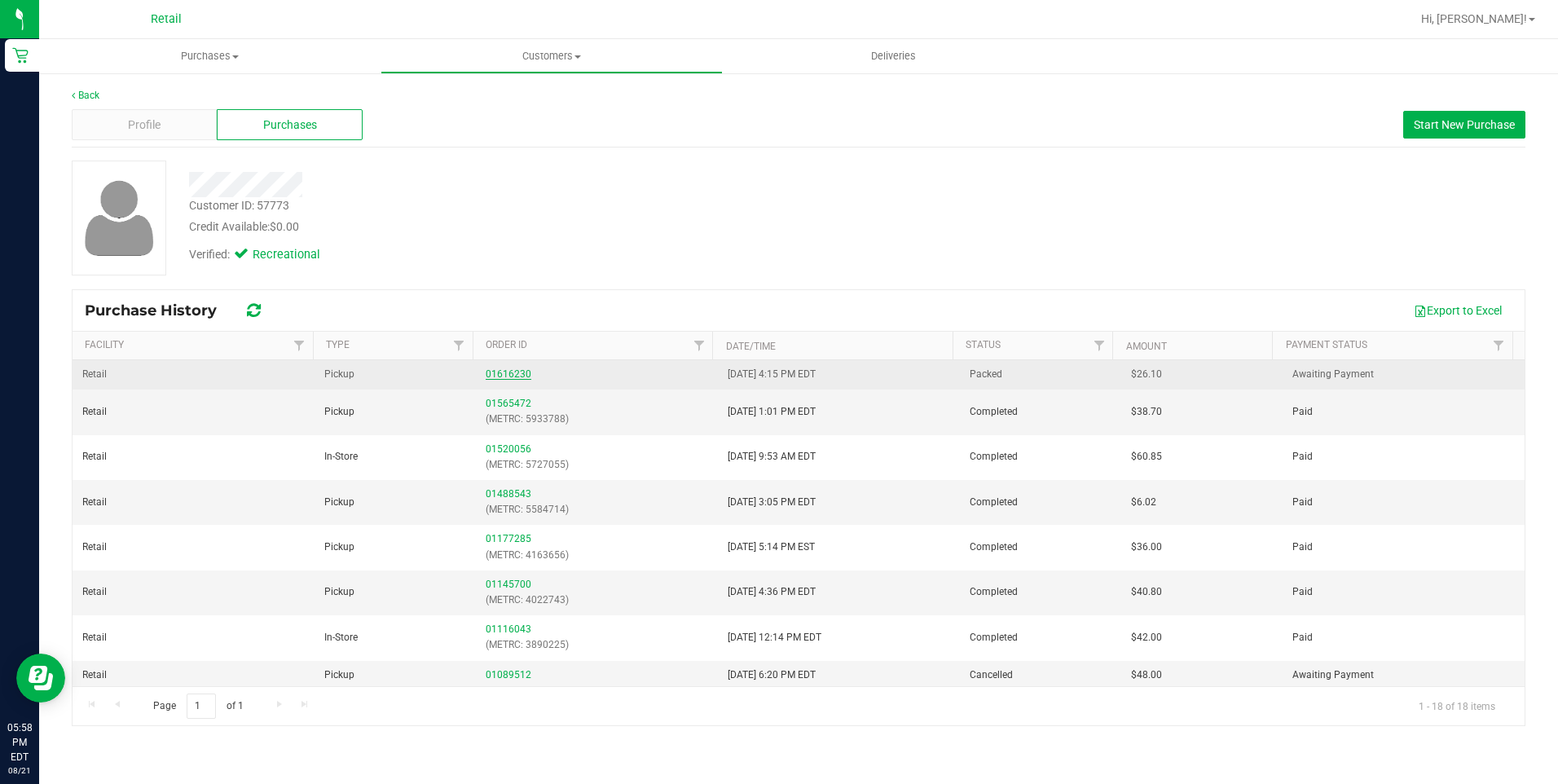
click at [501, 372] on link "01616230" at bounding box center [508, 374] width 46 height 12
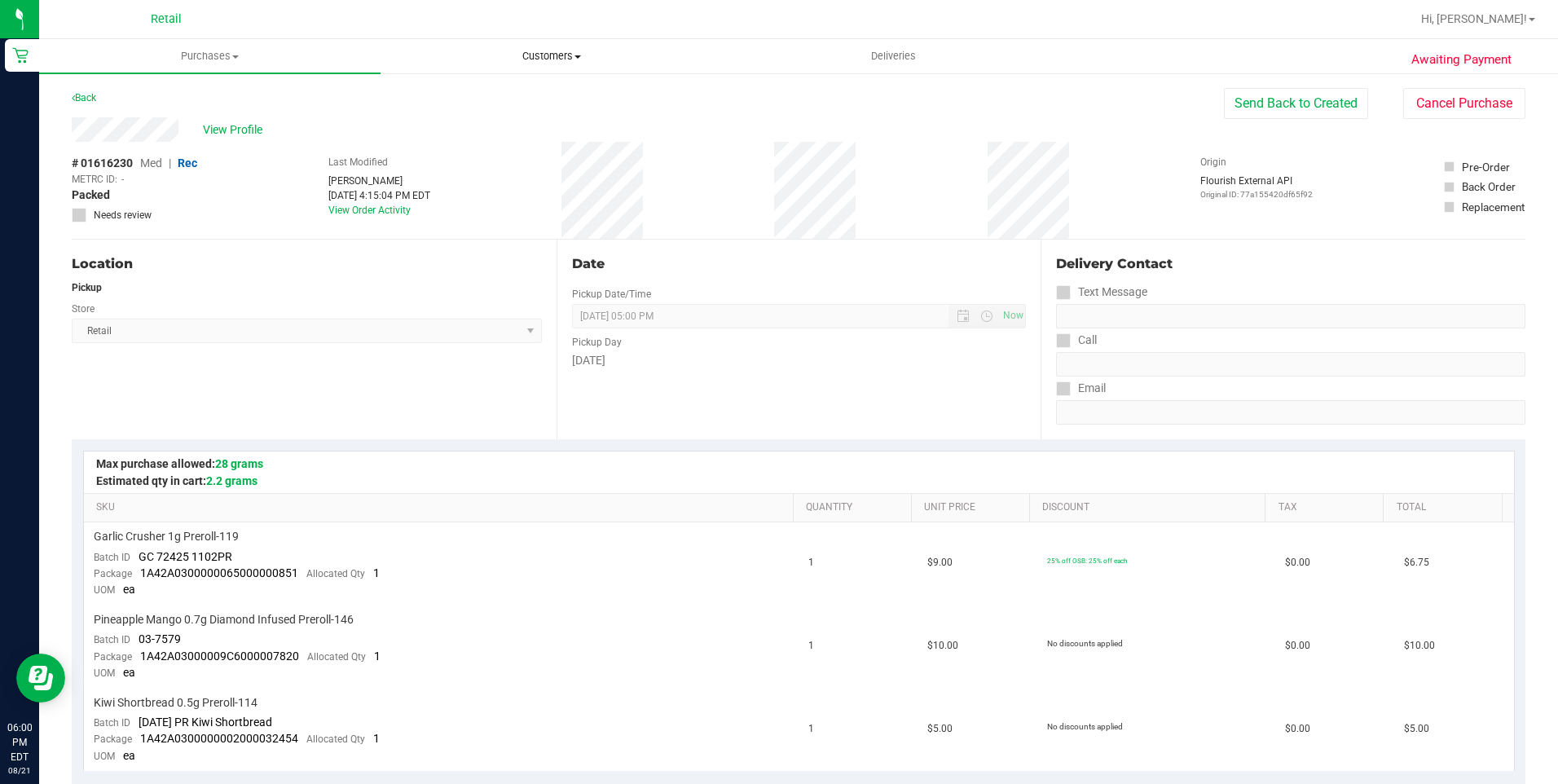
click at [573, 61] on span "Customers" at bounding box center [550, 56] width 340 height 15
click at [430, 98] on span "All customers" at bounding box center [440, 98] width 118 height 14
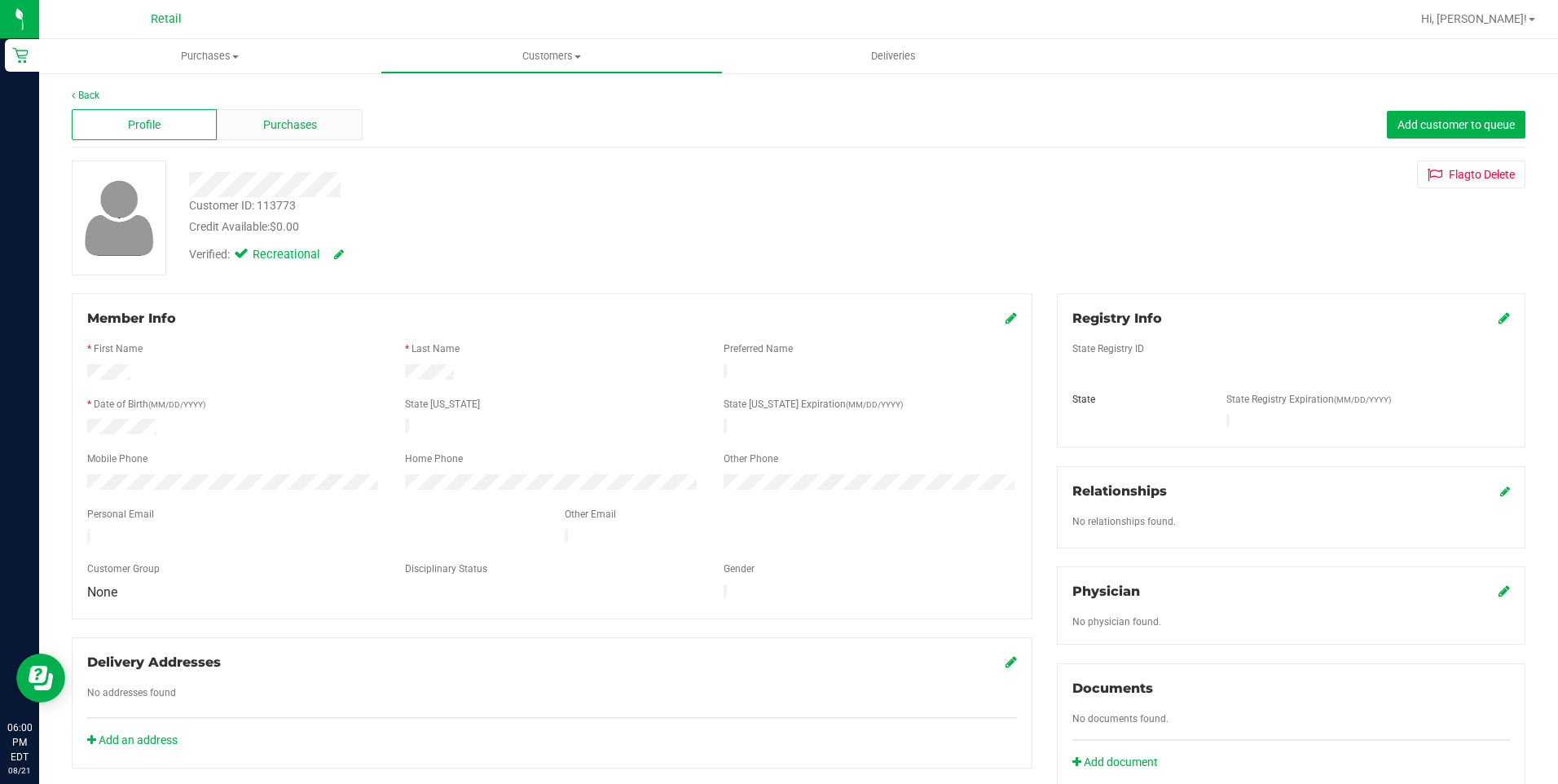
click at [313, 125] on span "Purchases" at bounding box center [290, 124] width 54 height 17
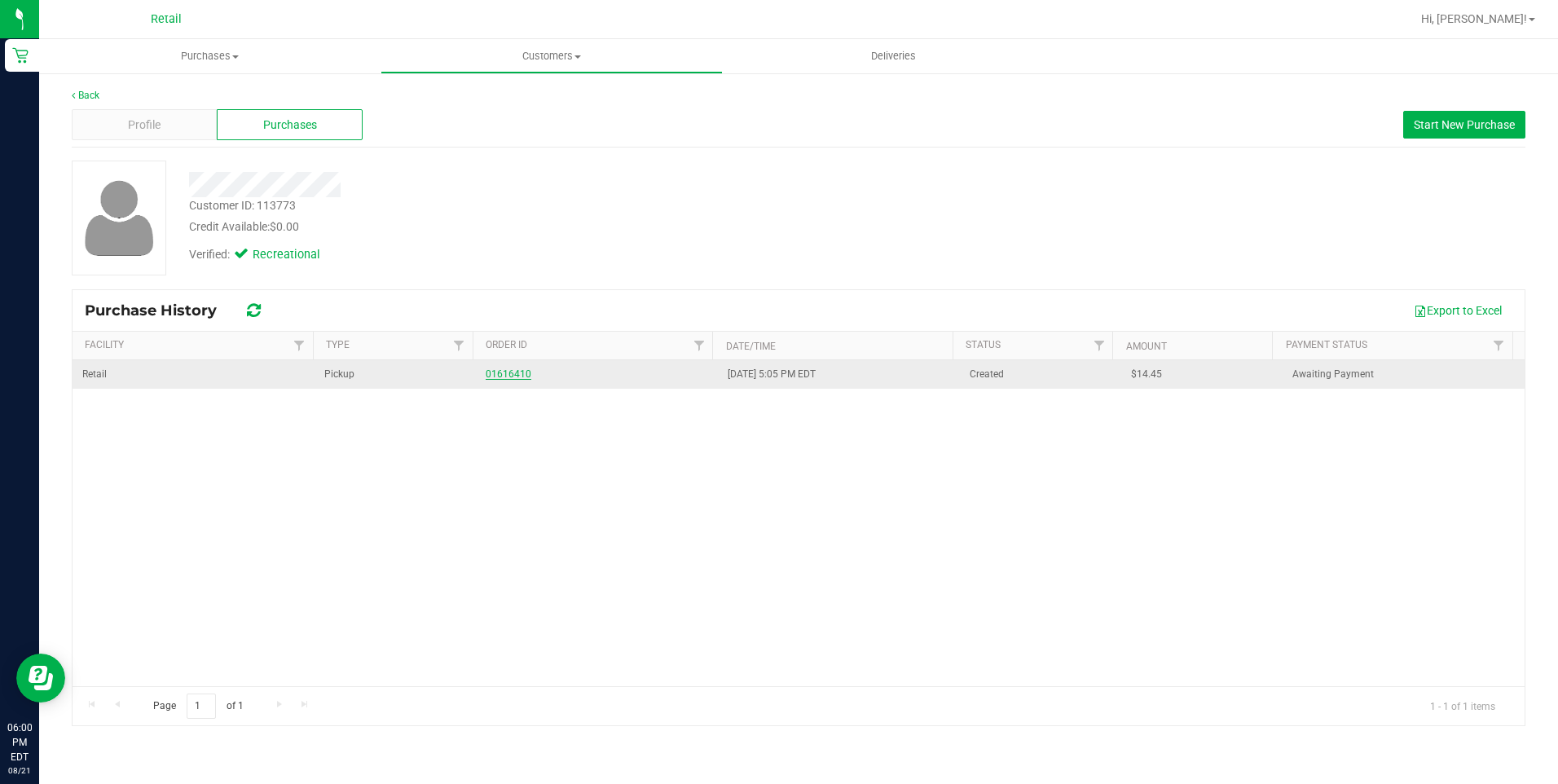
click at [508, 376] on link "01616410" at bounding box center [508, 374] width 46 height 12
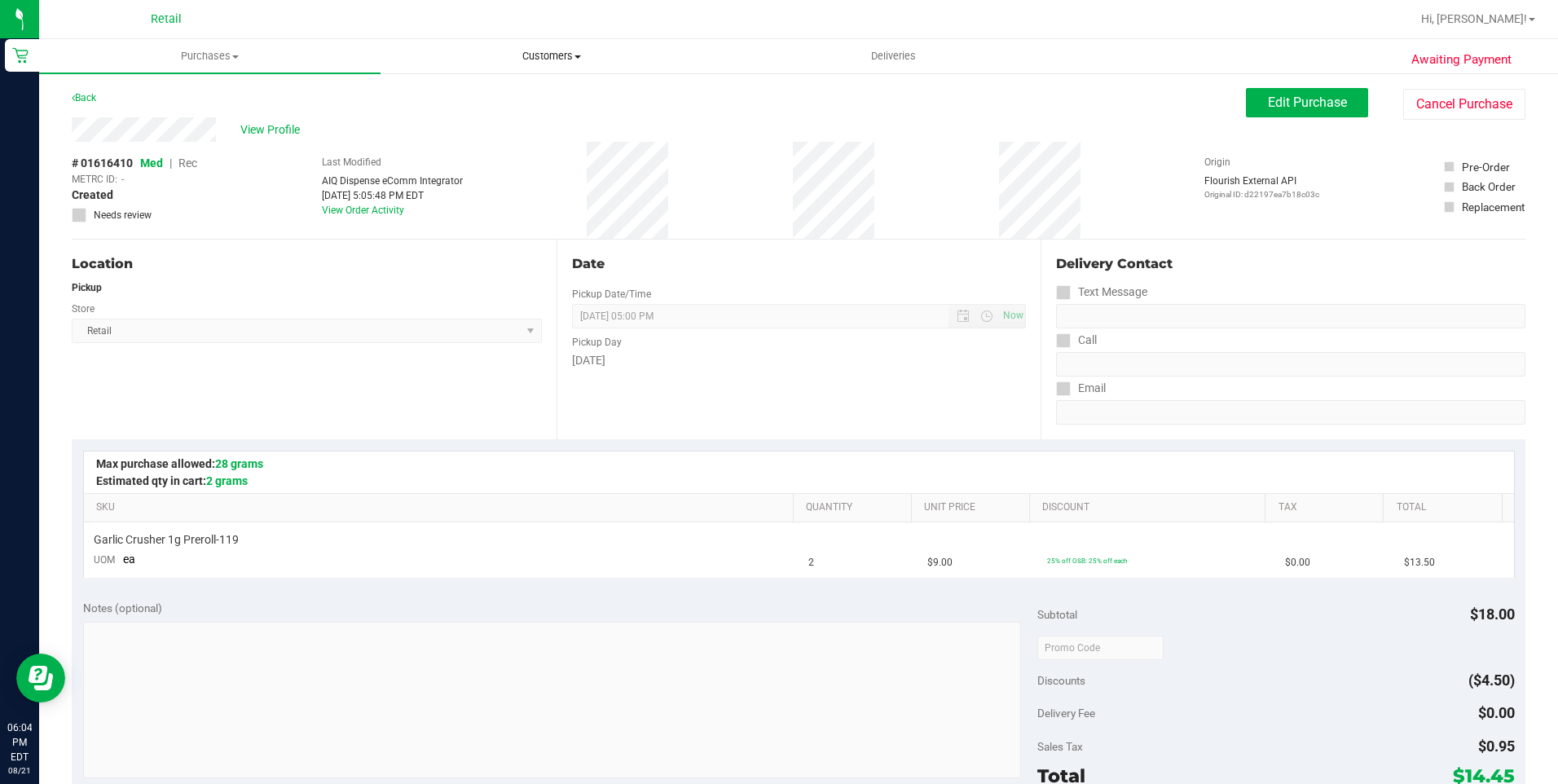
click at [558, 56] on span "Customers" at bounding box center [550, 56] width 340 height 15
click at [466, 91] on span "All customers" at bounding box center [440, 98] width 118 height 14
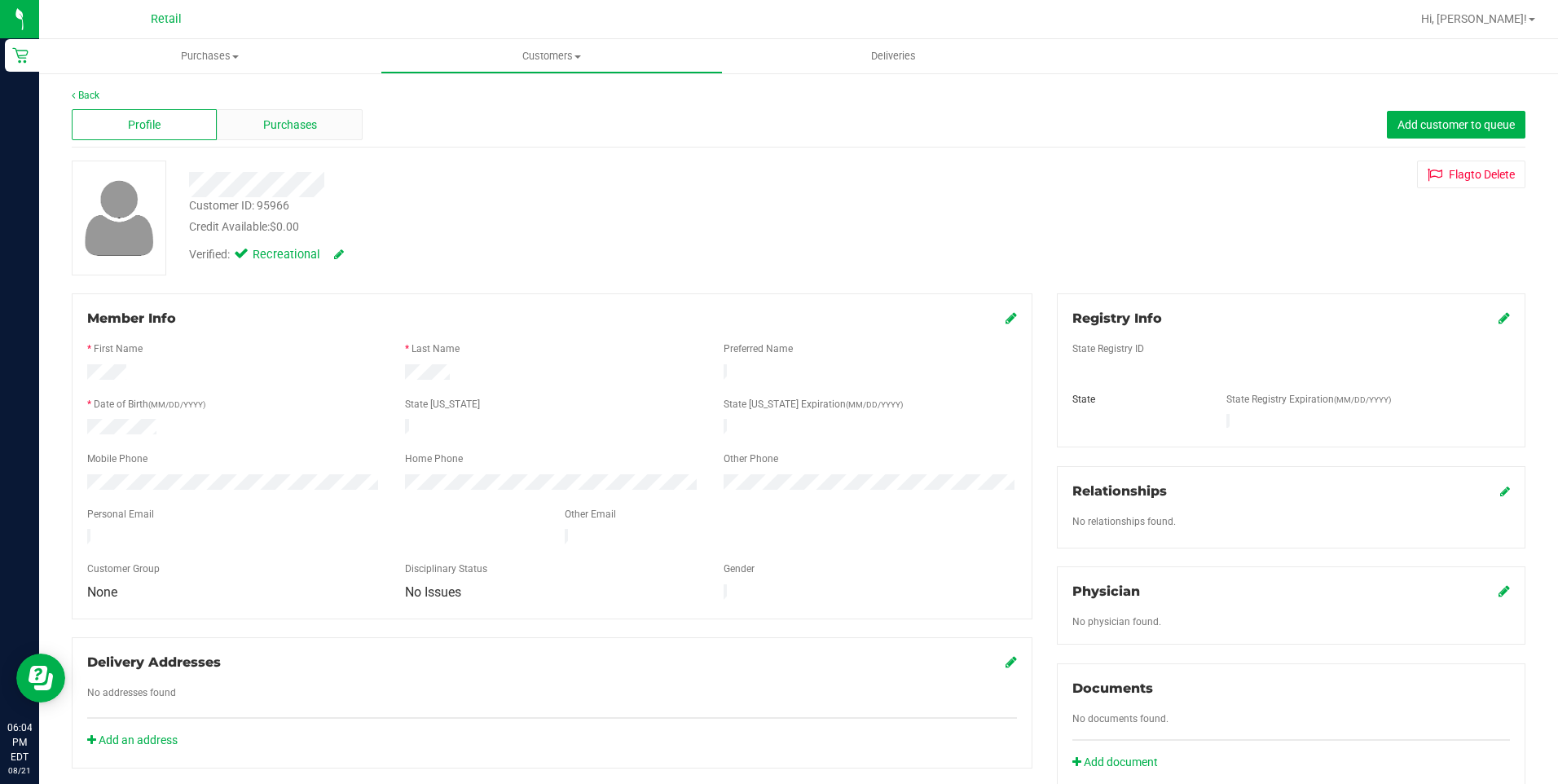
click at [290, 124] on span "Purchases" at bounding box center [290, 124] width 54 height 17
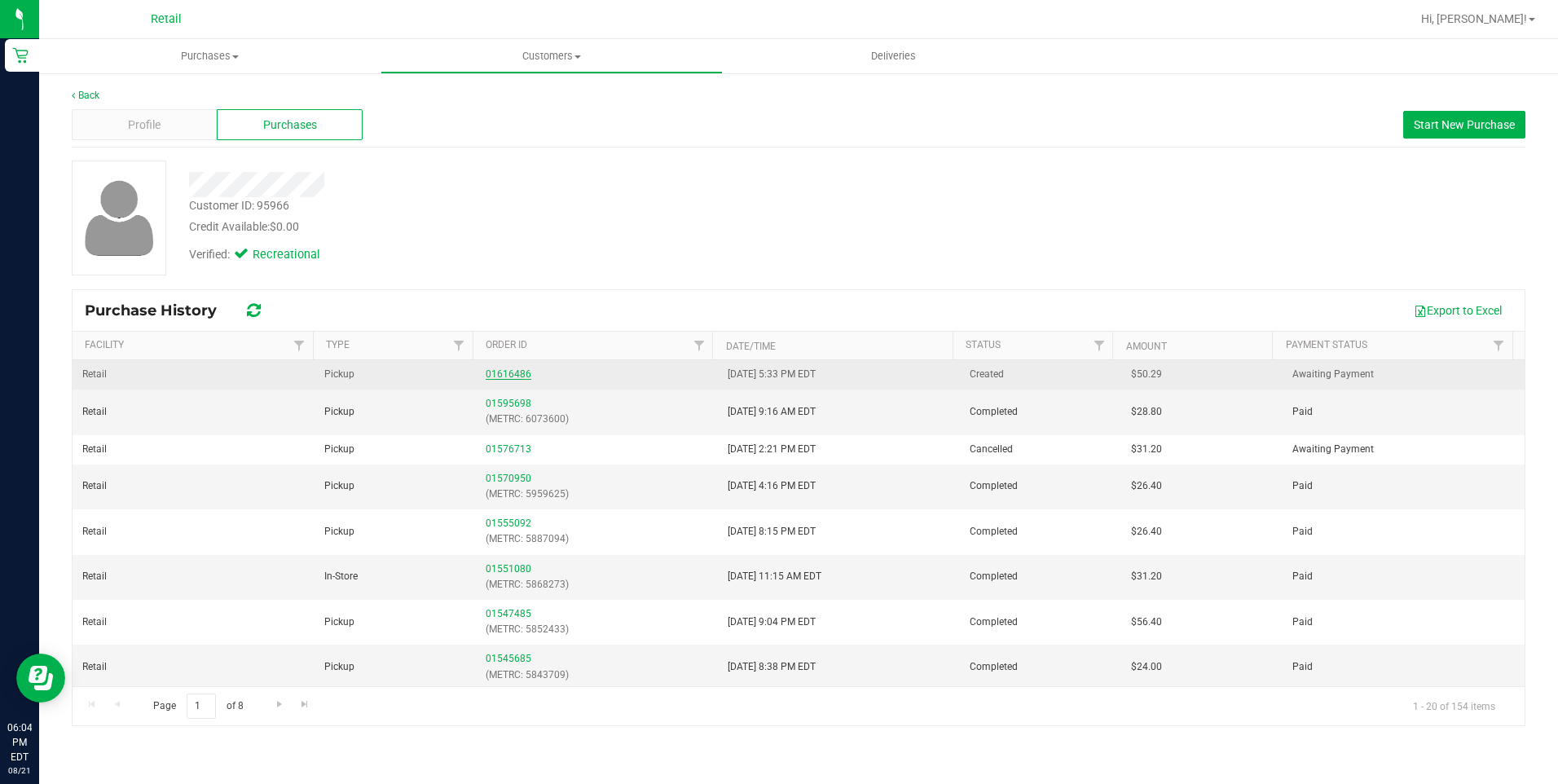
click at [503, 375] on link "01616486" at bounding box center [508, 374] width 46 height 12
